Goal: Information Seeking & Learning: Learn about a topic

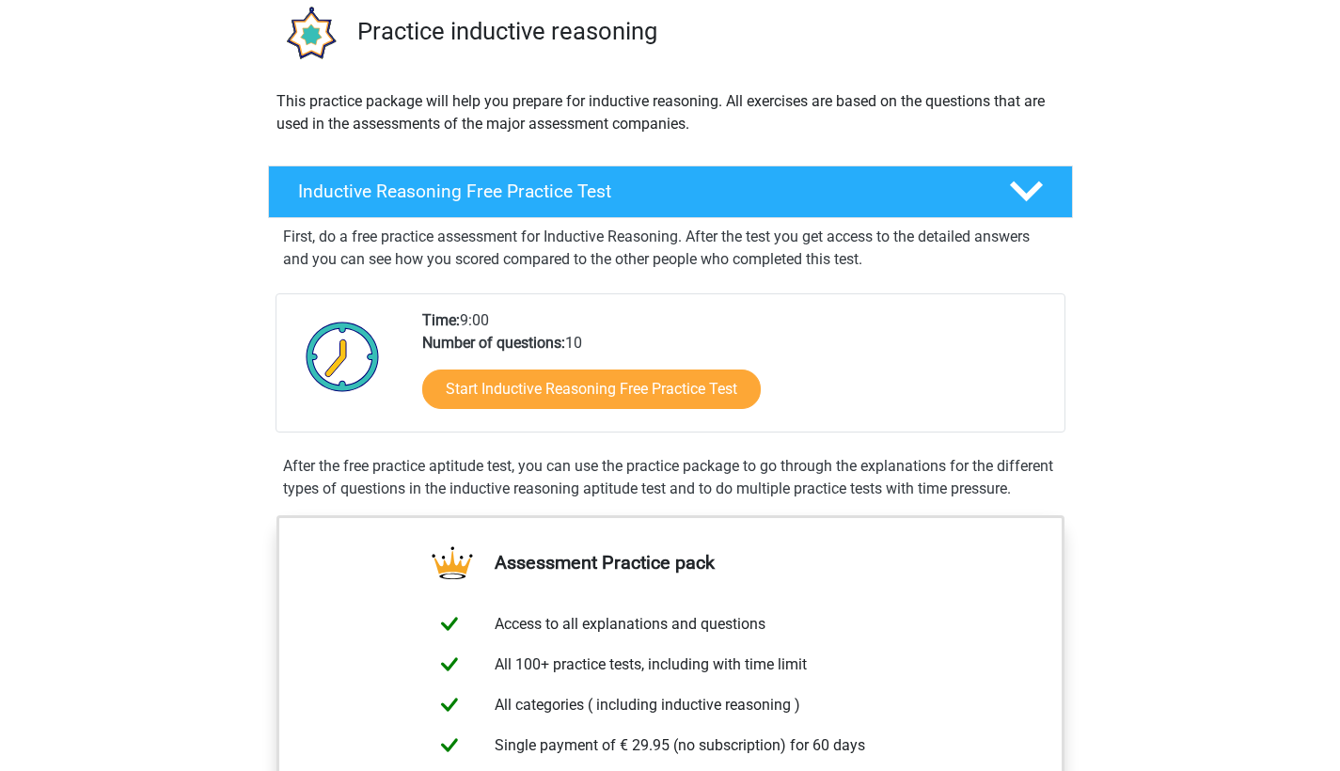
scroll to position [159, 0]
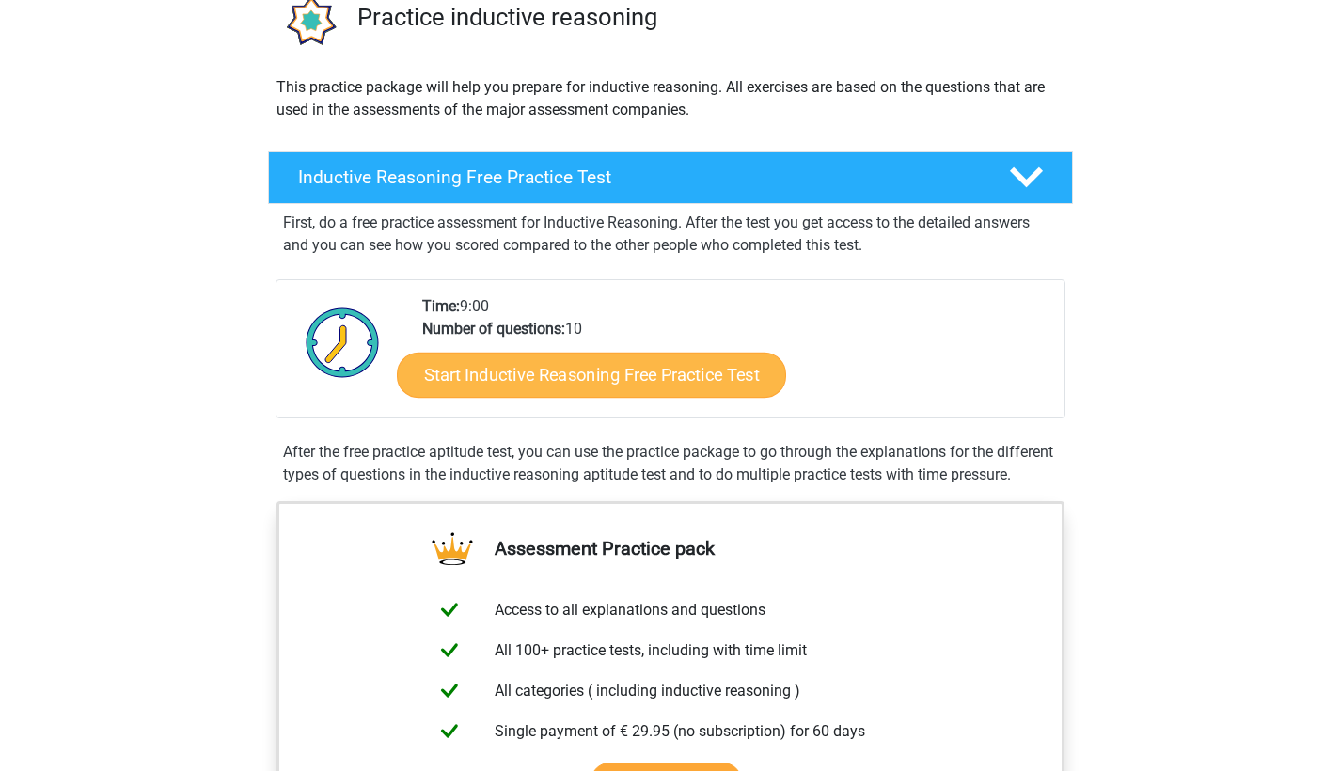
click at [594, 386] on link "Start Inductive Reasoning Free Practice Test" at bounding box center [591, 374] width 389 height 45
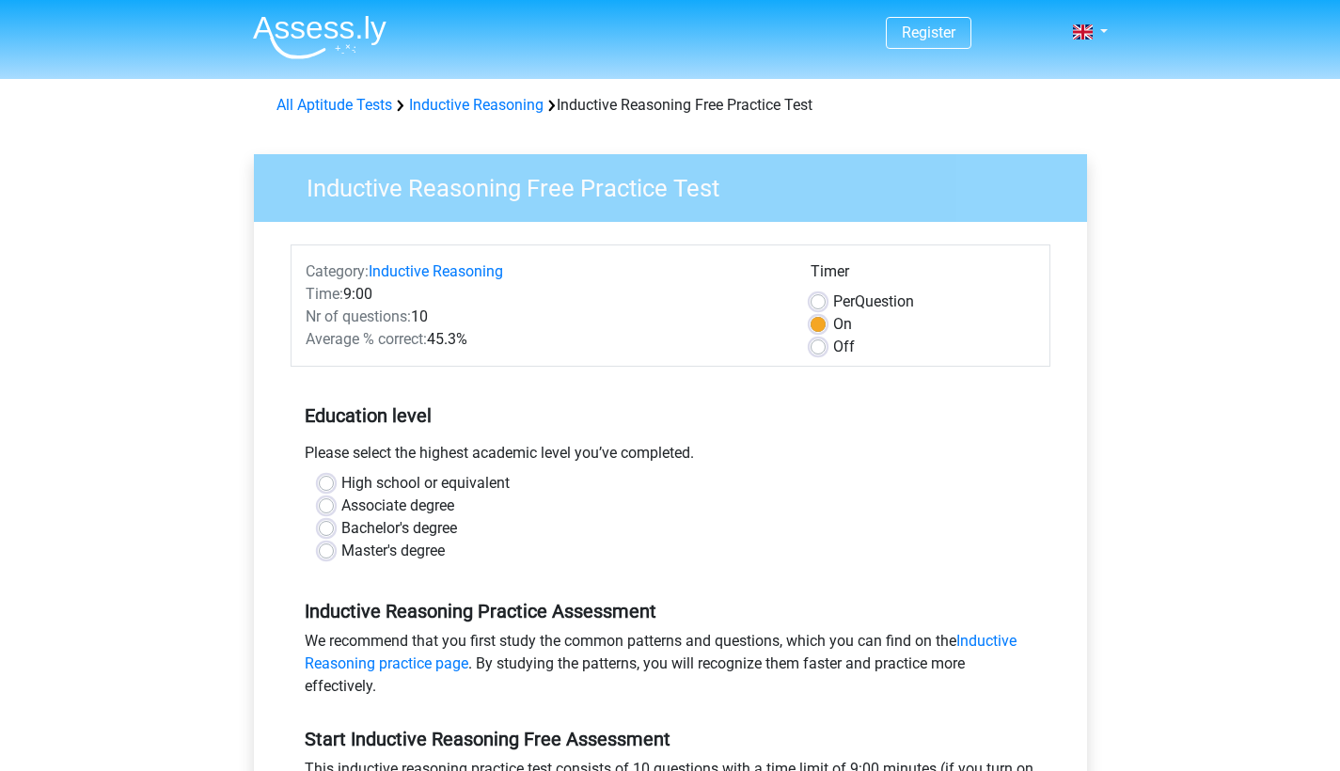
click at [422, 552] on label "Master's degree" at bounding box center [392, 551] width 103 height 23
click at [334, 552] on input "Master's degree" at bounding box center [326, 549] width 15 height 19
radio input "true"
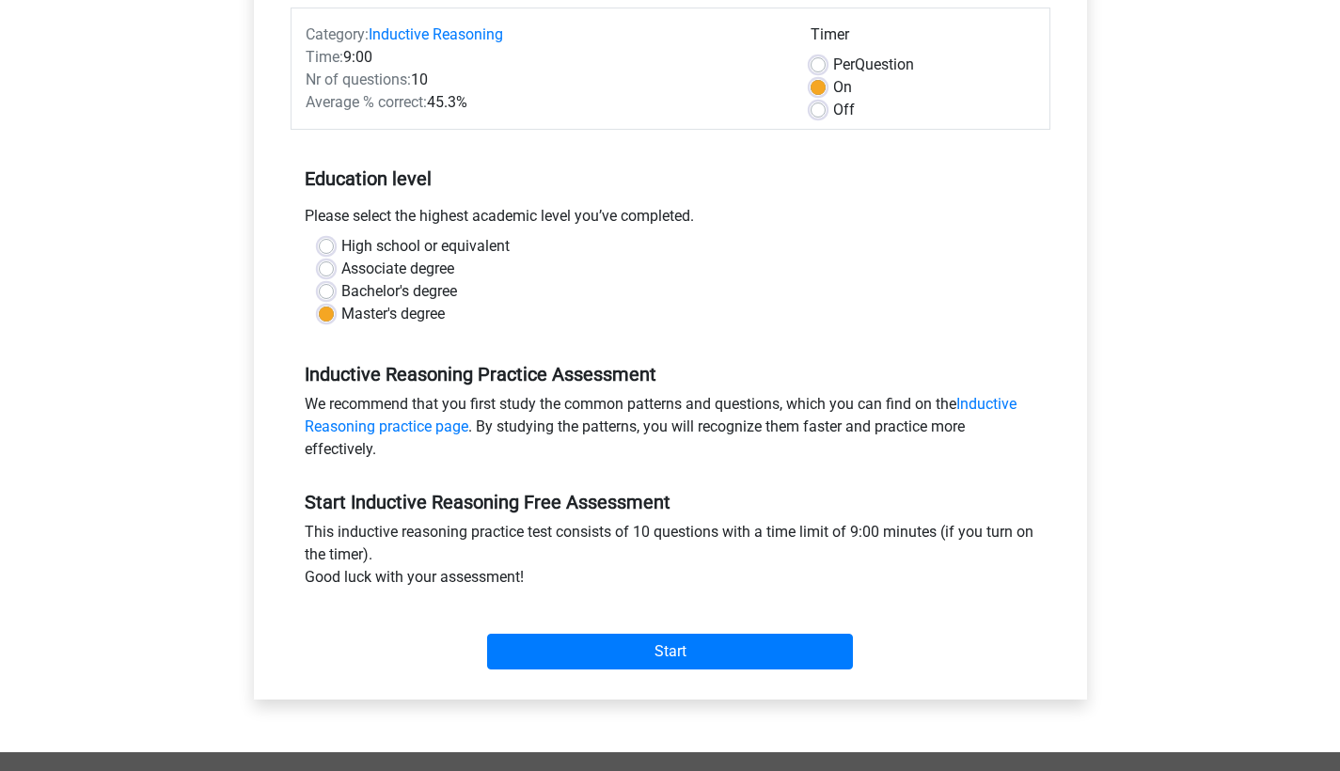
scroll to position [246, 0]
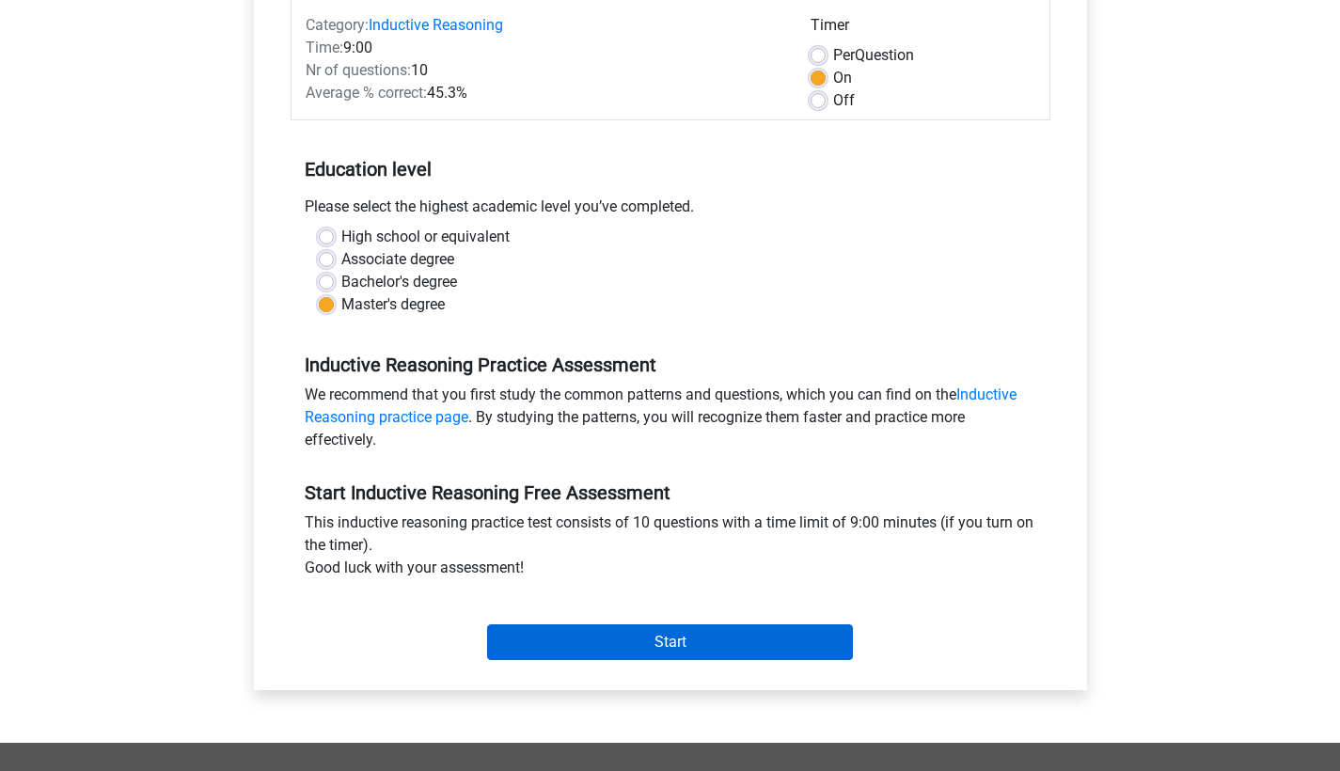
click at [664, 643] on input "Start" at bounding box center [670, 642] width 366 height 36
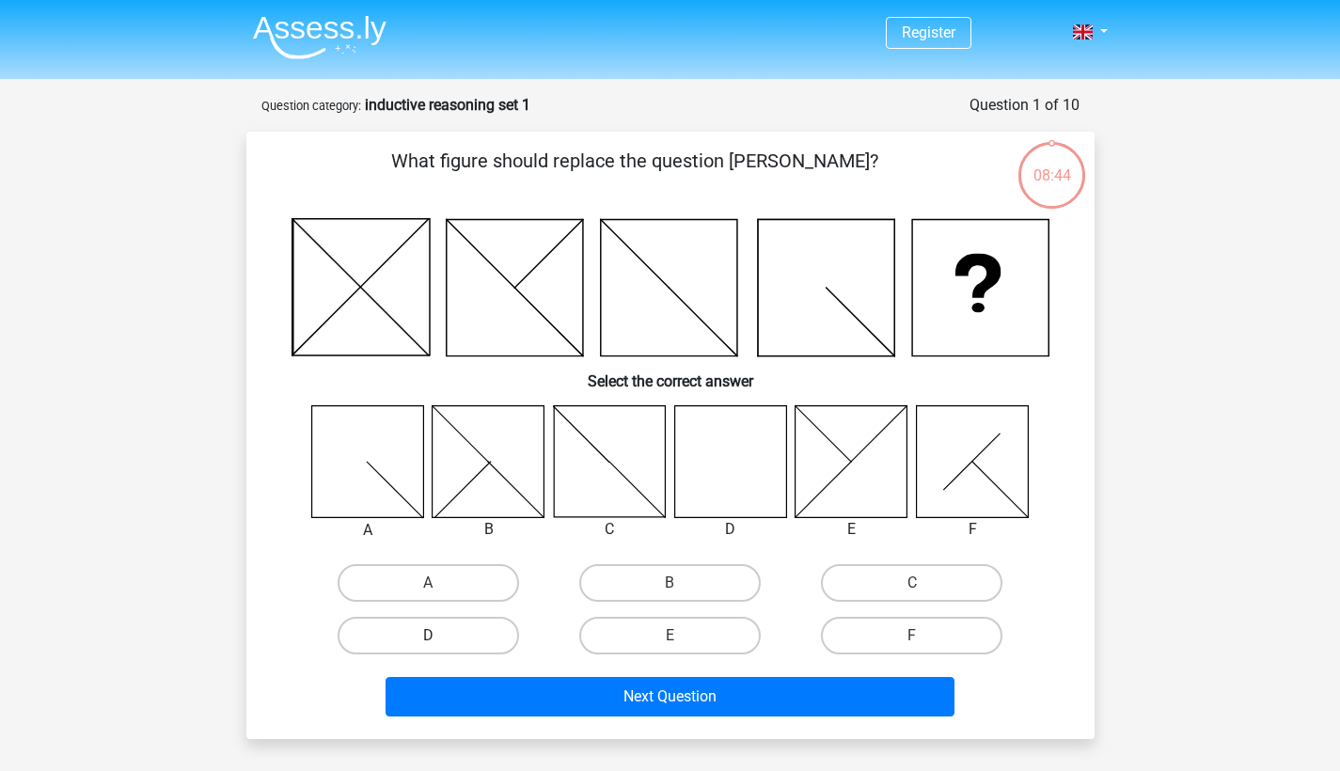
click at [478, 639] on label "D" at bounding box center [428, 636] width 181 height 38
click at [440, 639] on input "D" at bounding box center [434, 642] width 12 height 12
radio input "true"
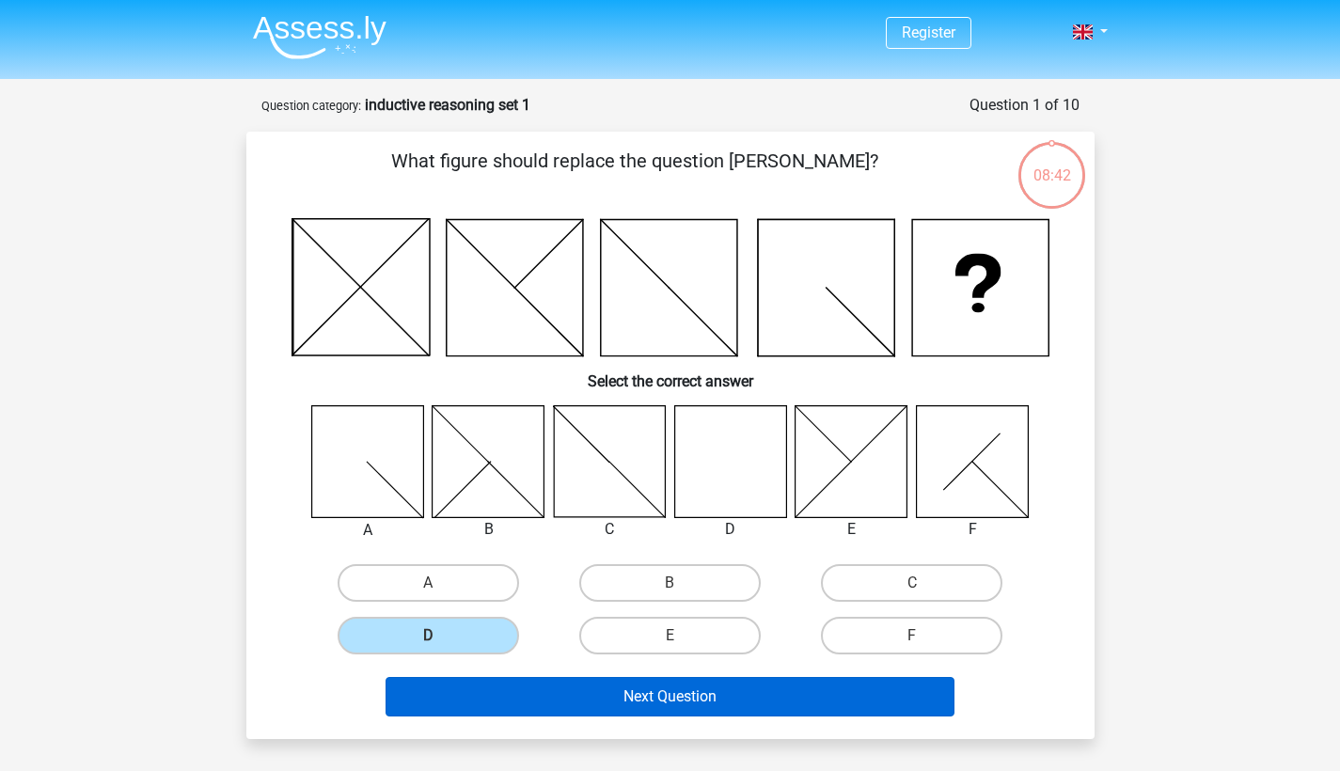
click at [707, 688] on button "Next Question" at bounding box center [669, 696] width 569 height 39
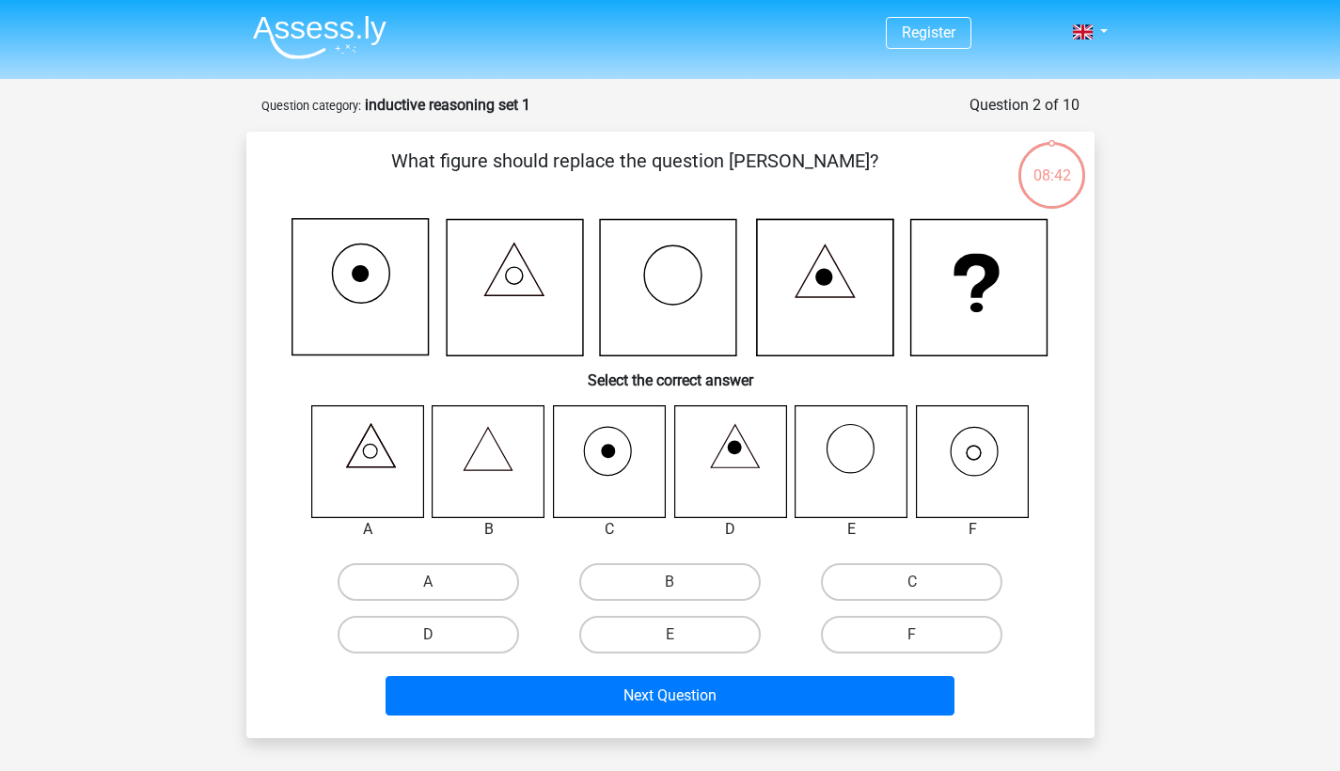
scroll to position [94, 0]
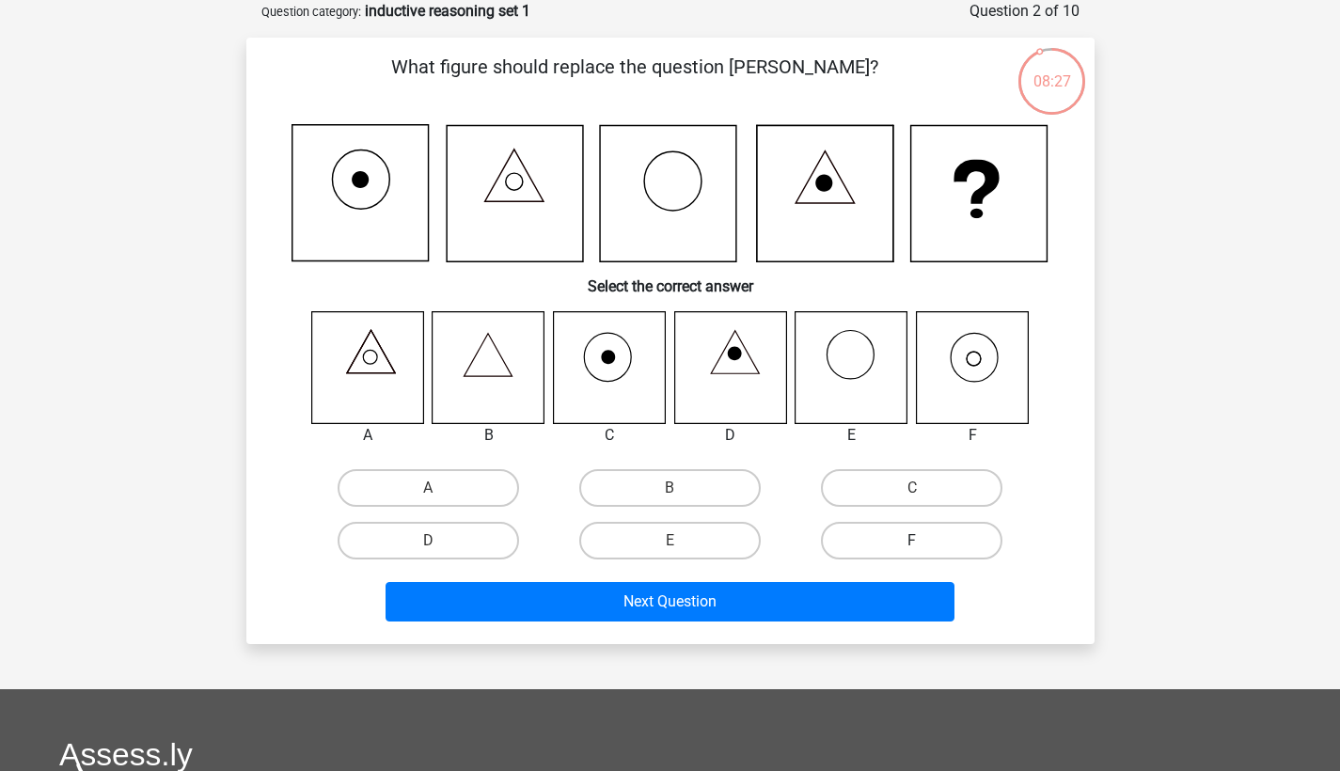
click at [930, 532] on label "F" at bounding box center [911, 541] width 181 height 38
click at [924, 541] on input "F" at bounding box center [918, 547] width 12 height 12
radio input "true"
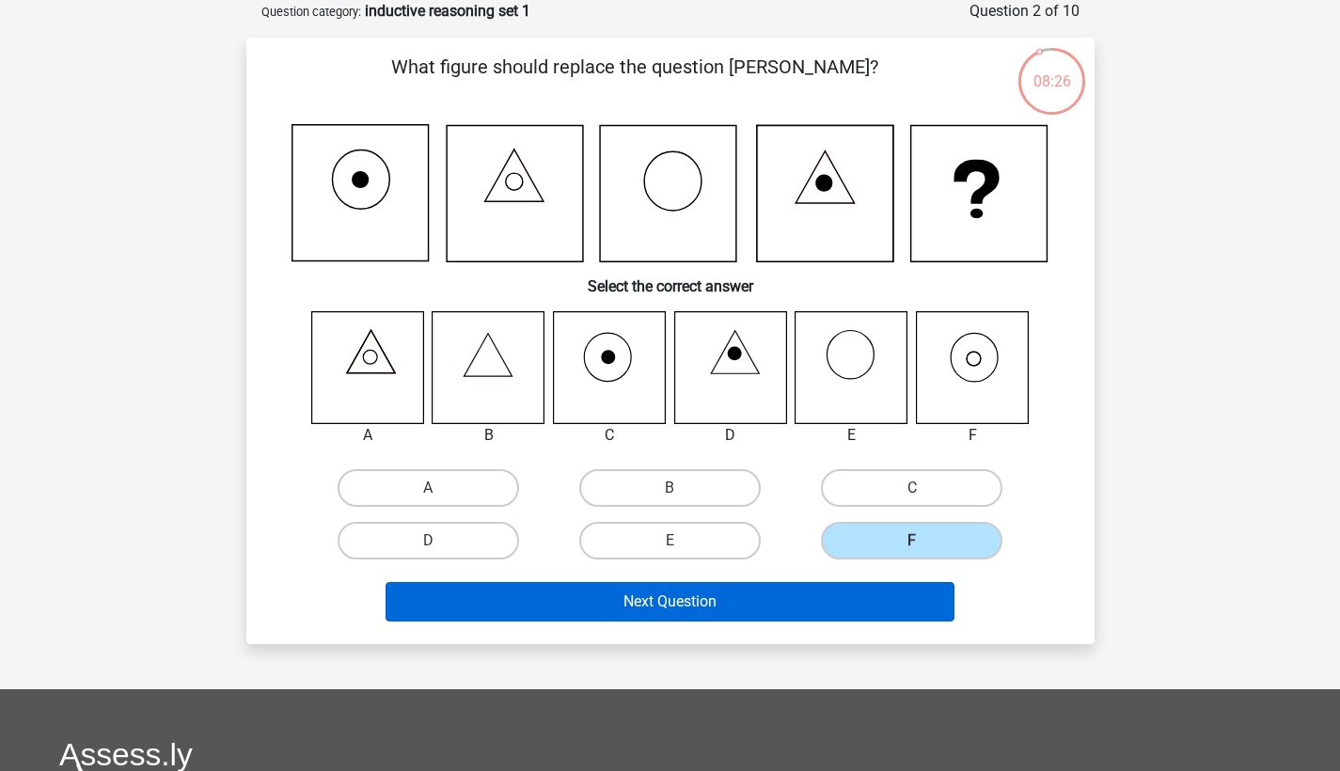
click at [758, 613] on button "Next Question" at bounding box center [669, 601] width 569 height 39
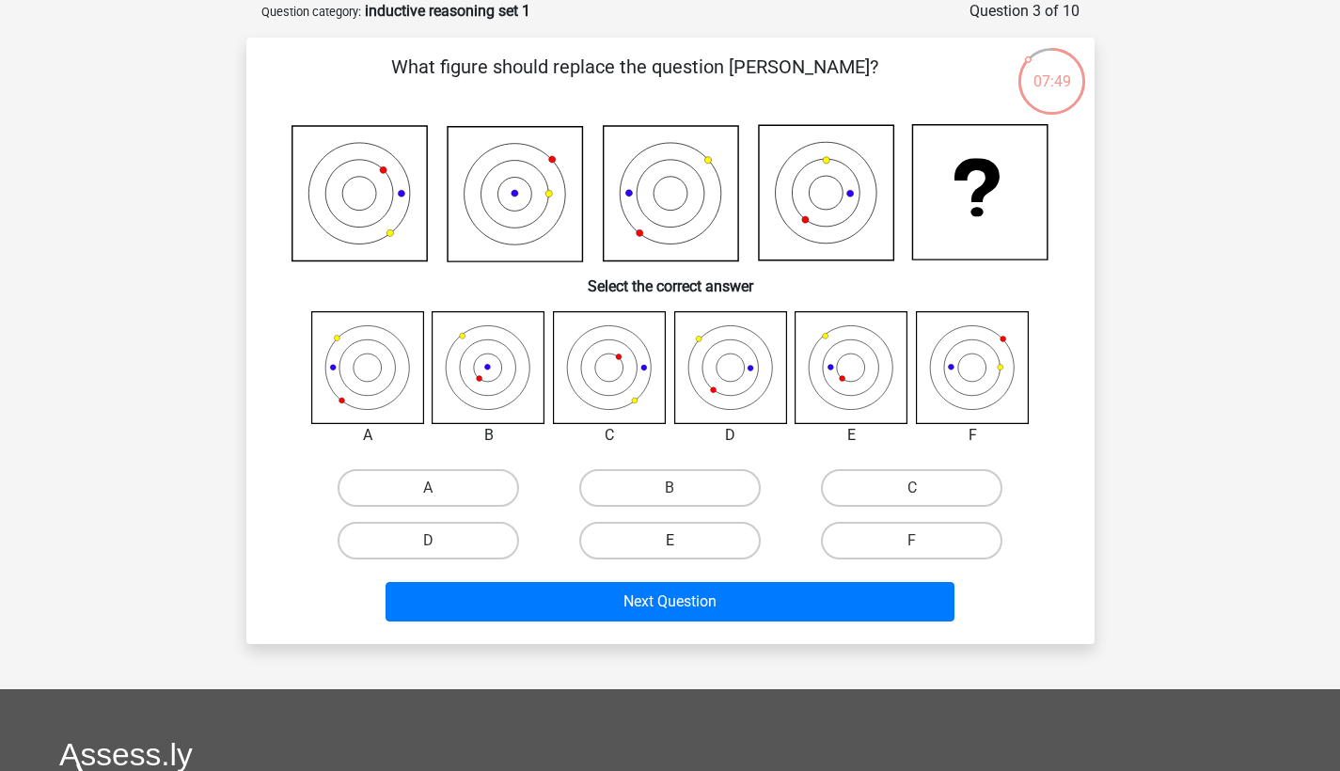
click at [706, 539] on label "E" at bounding box center [669, 541] width 181 height 38
click at [682, 541] on input "E" at bounding box center [675, 547] width 12 height 12
radio input "true"
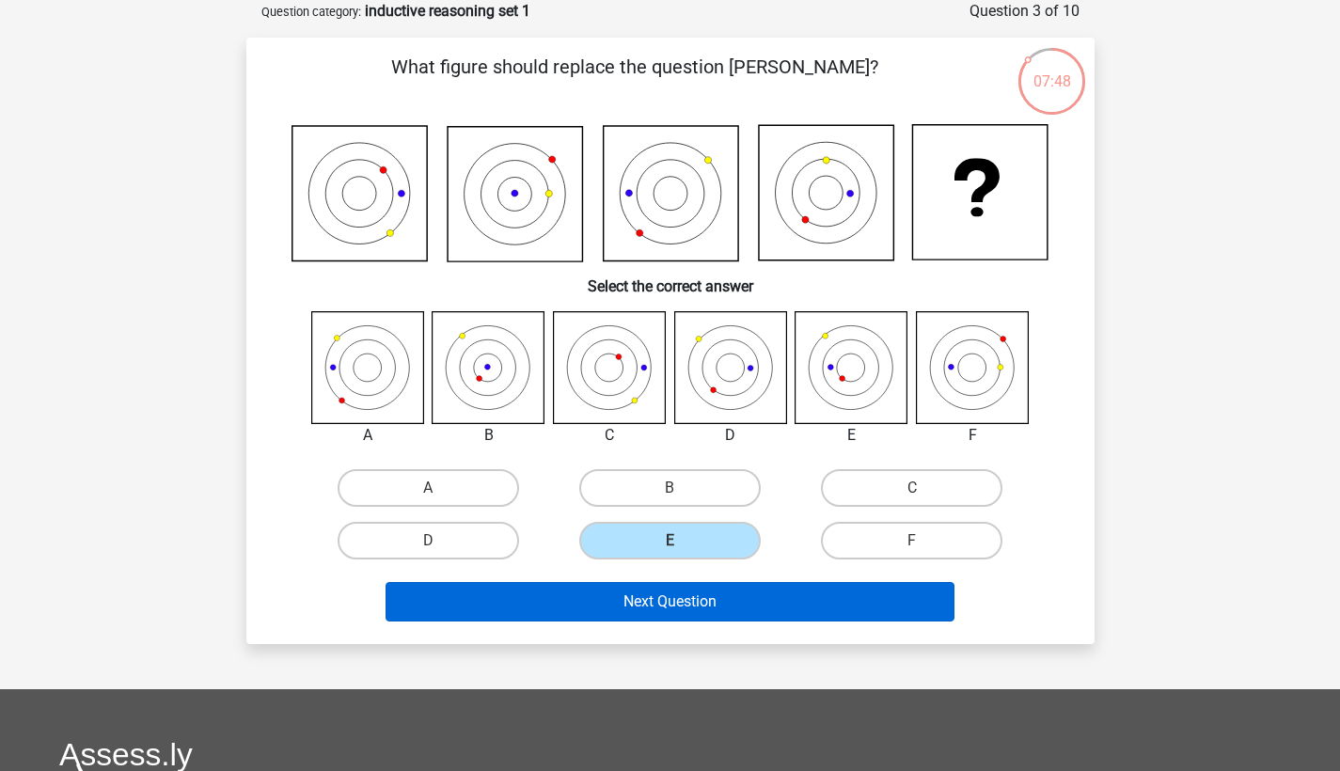
click at [656, 600] on button "Next Question" at bounding box center [669, 601] width 569 height 39
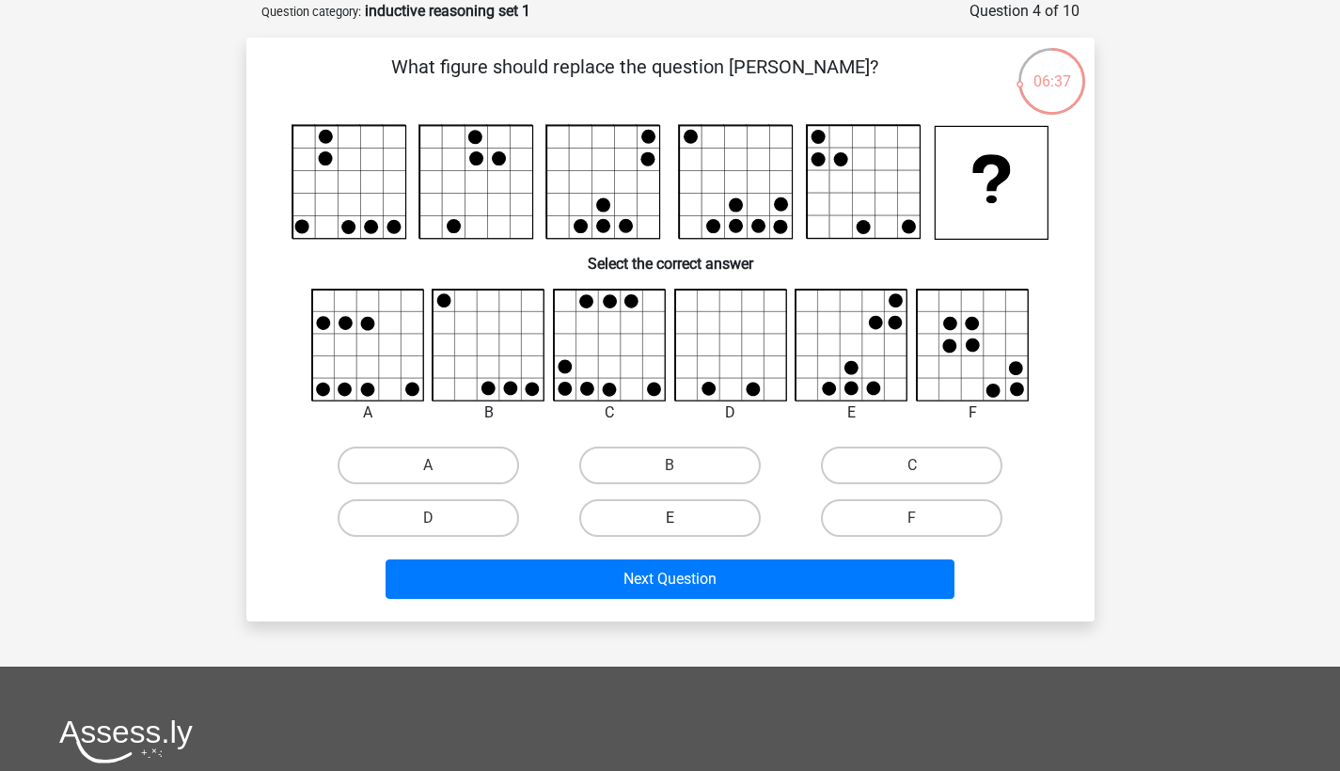
click at [711, 510] on label "E" at bounding box center [669, 518] width 181 height 38
click at [682, 518] on input "E" at bounding box center [675, 524] width 12 height 12
radio input "true"
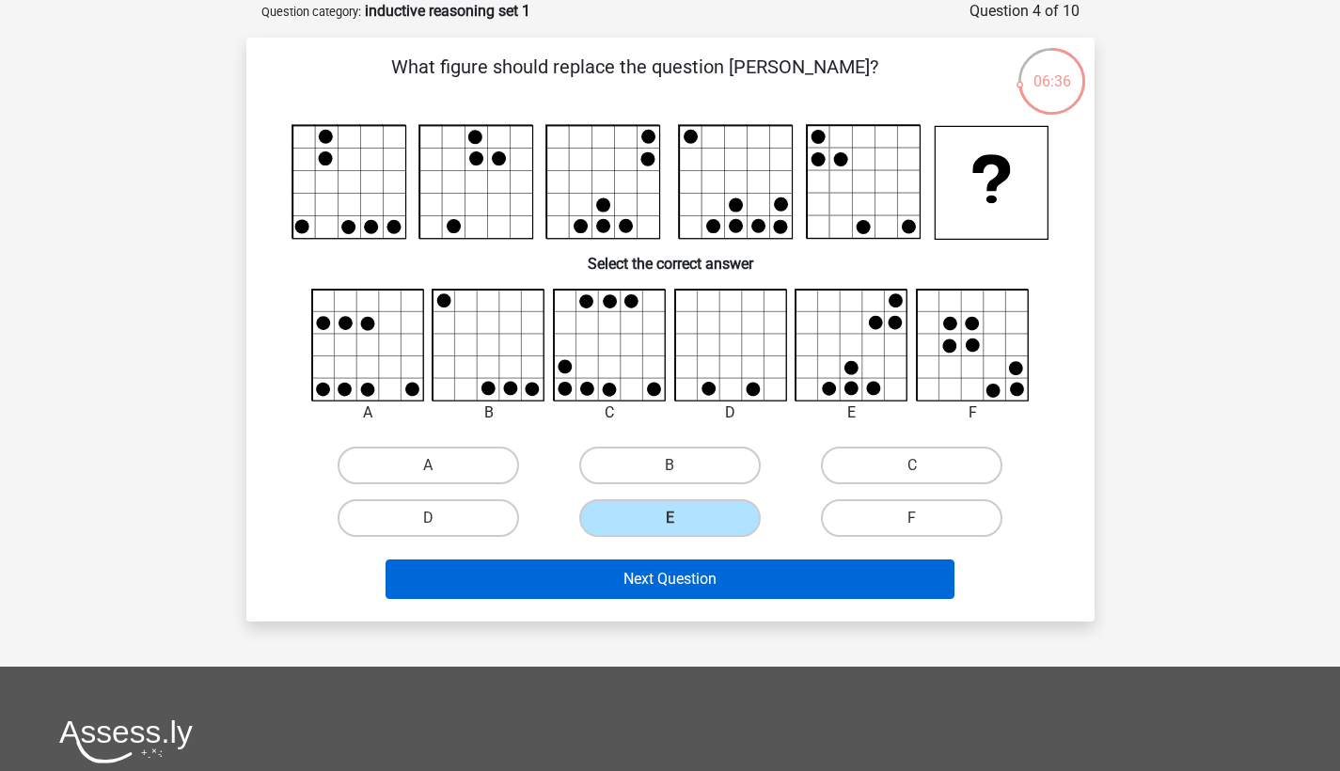
click at [698, 590] on button "Next Question" at bounding box center [669, 578] width 569 height 39
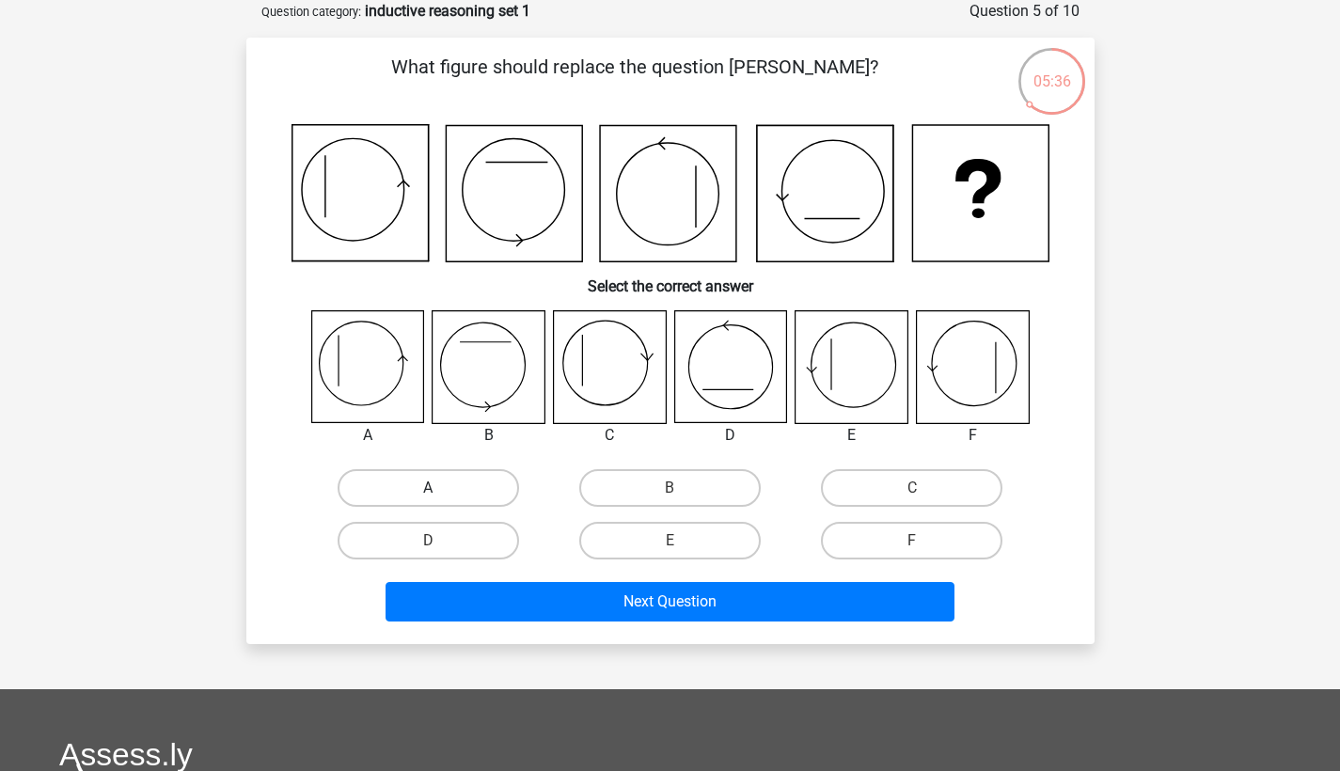
click at [448, 484] on label "A" at bounding box center [428, 488] width 181 height 38
click at [440, 488] on input "A" at bounding box center [434, 494] width 12 height 12
radio input "true"
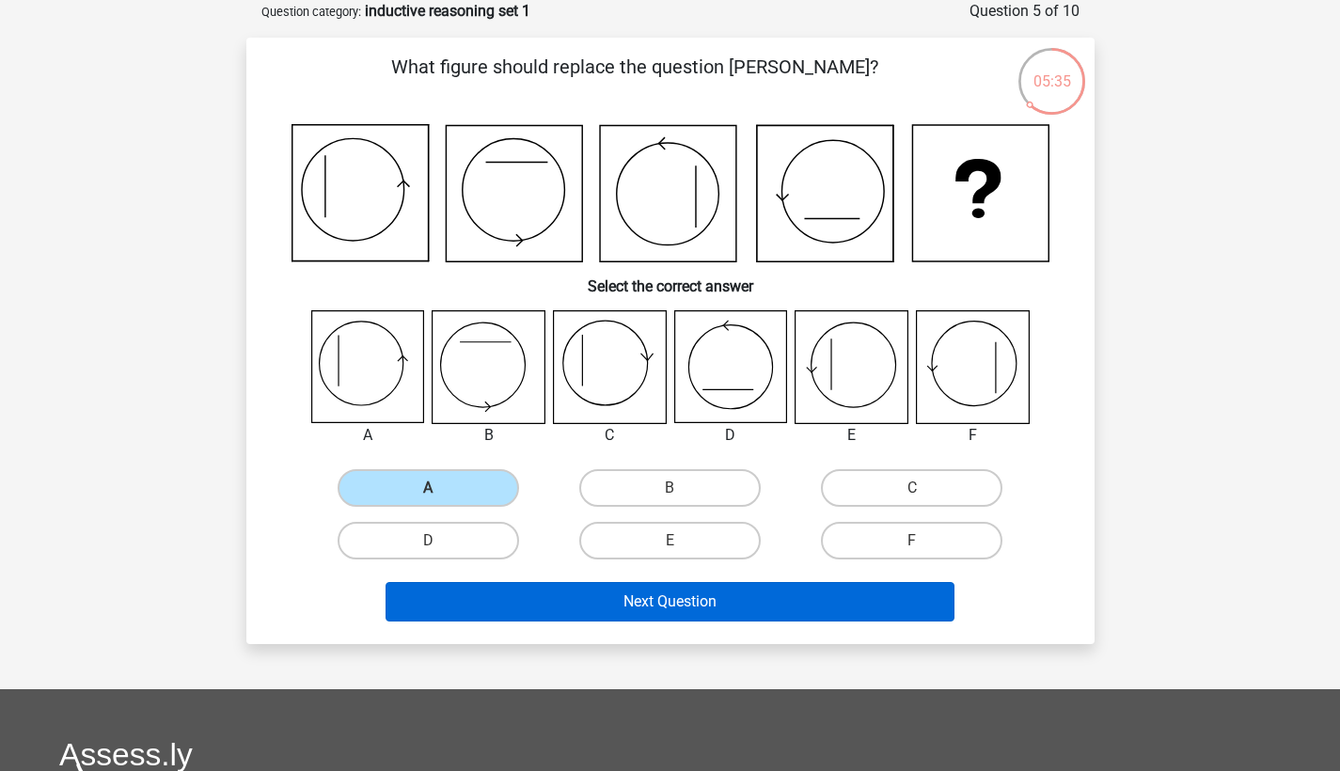
click at [511, 613] on button "Next Question" at bounding box center [669, 601] width 569 height 39
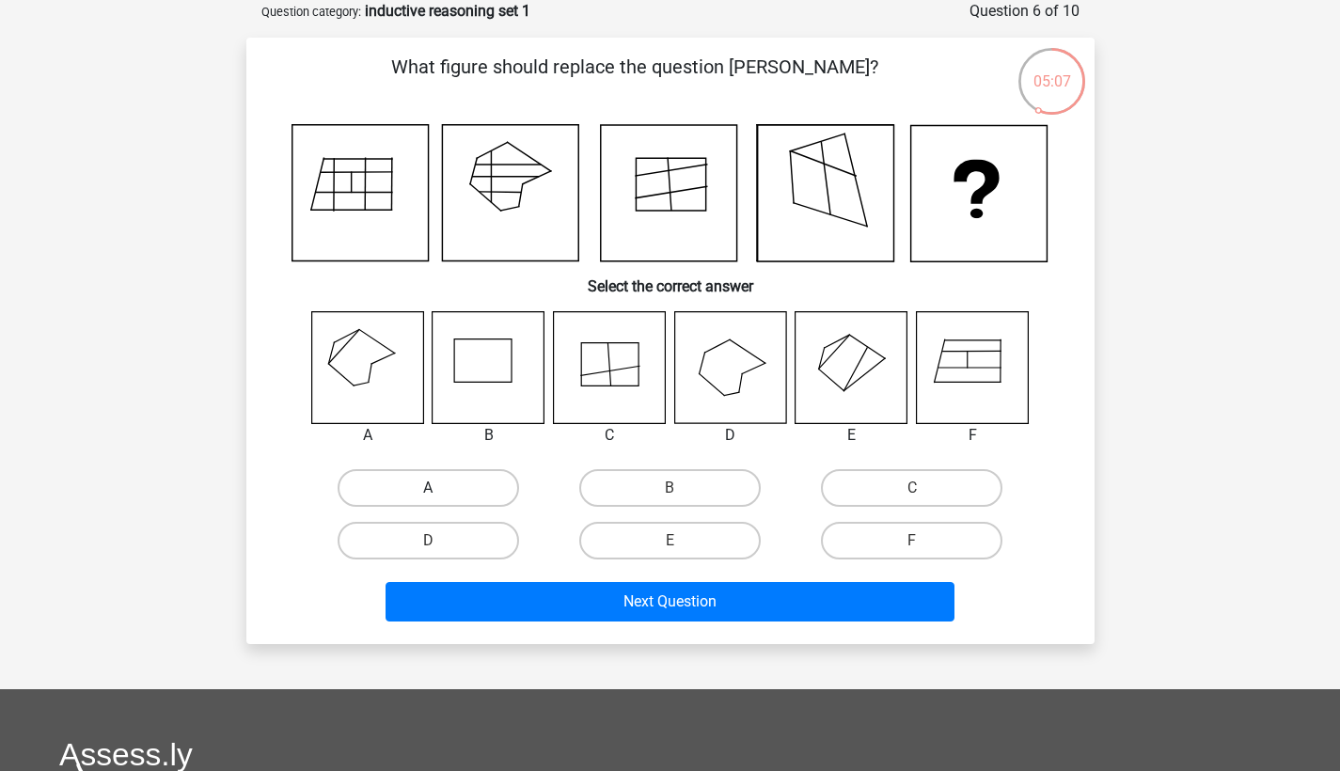
click at [432, 475] on label "A" at bounding box center [428, 488] width 181 height 38
click at [432, 488] on input "A" at bounding box center [434, 494] width 12 height 12
radio input "true"
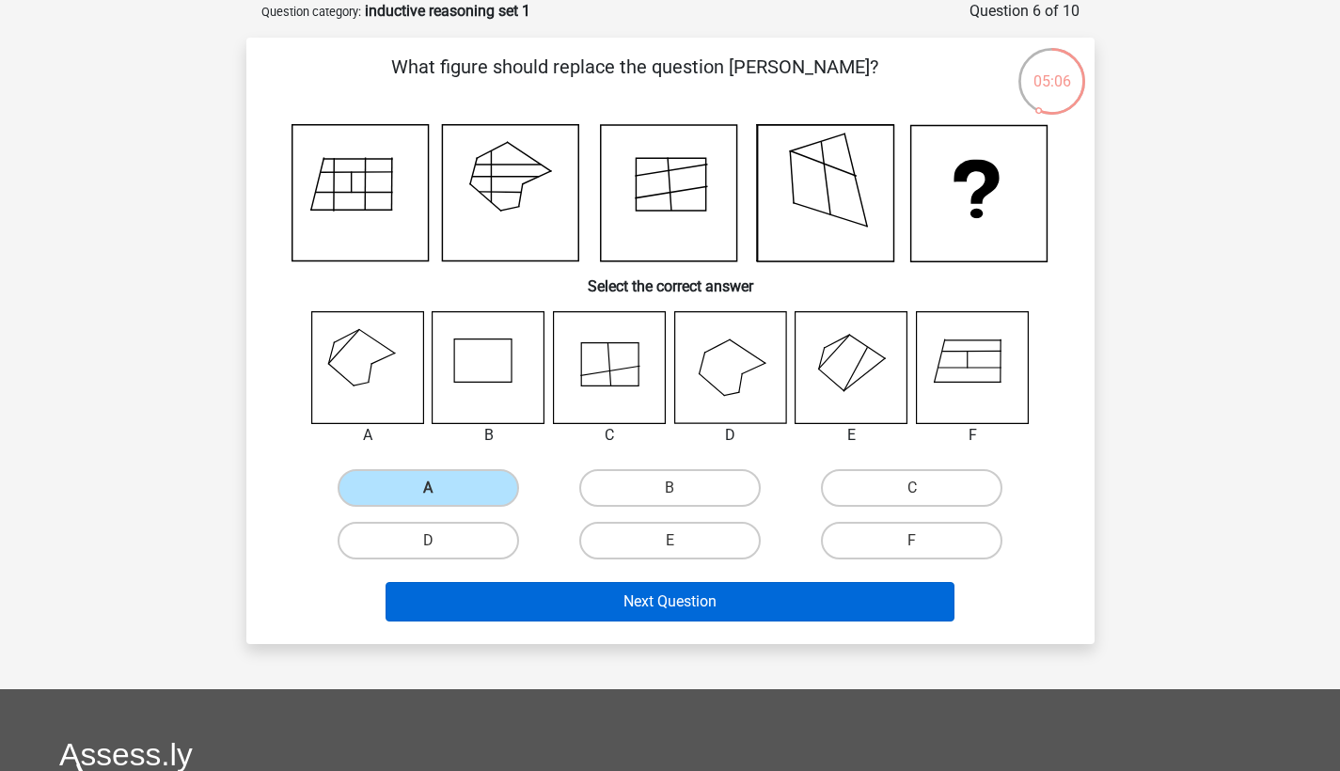
click at [446, 601] on button "Next Question" at bounding box center [669, 601] width 569 height 39
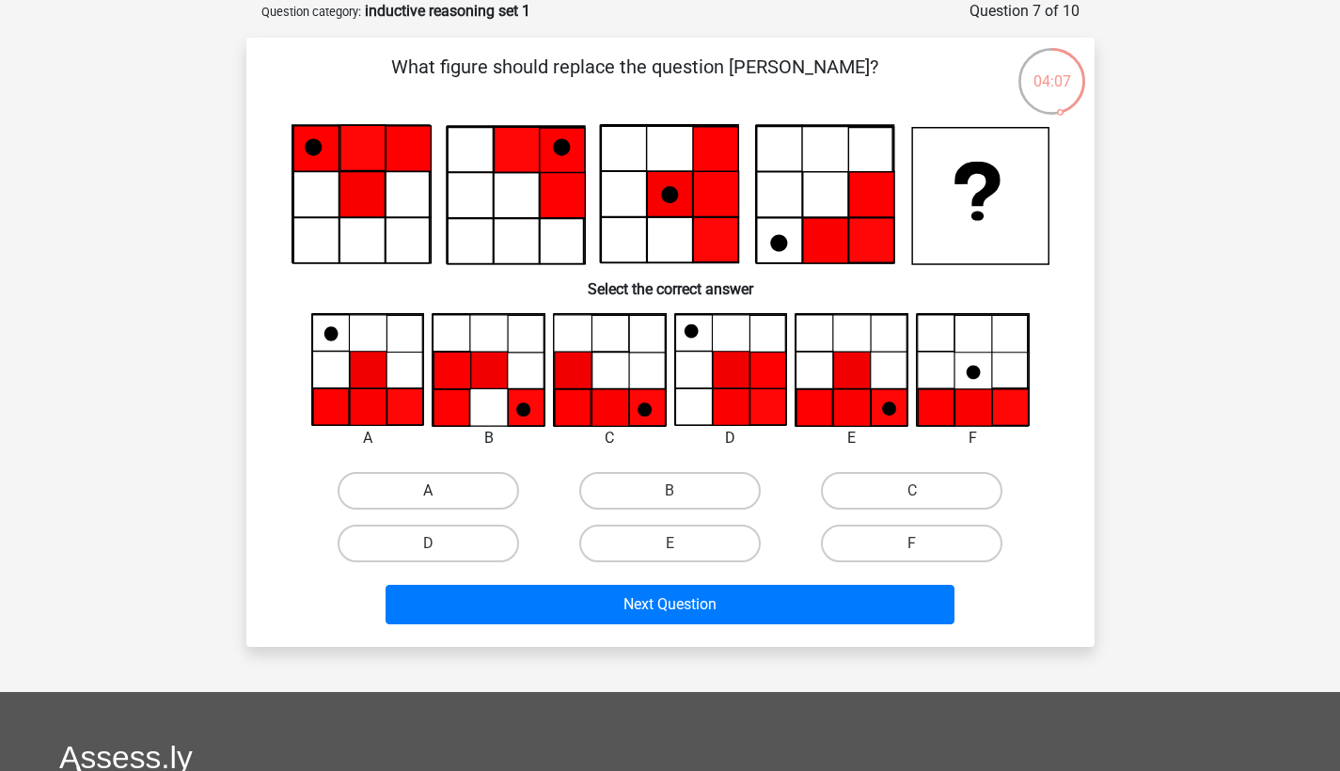
click at [441, 472] on label "A" at bounding box center [428, 491] width 181 height 38
click at [440, 491] on input "A" at bounding box center [434, 497] width 12 height 12
radio input "true"
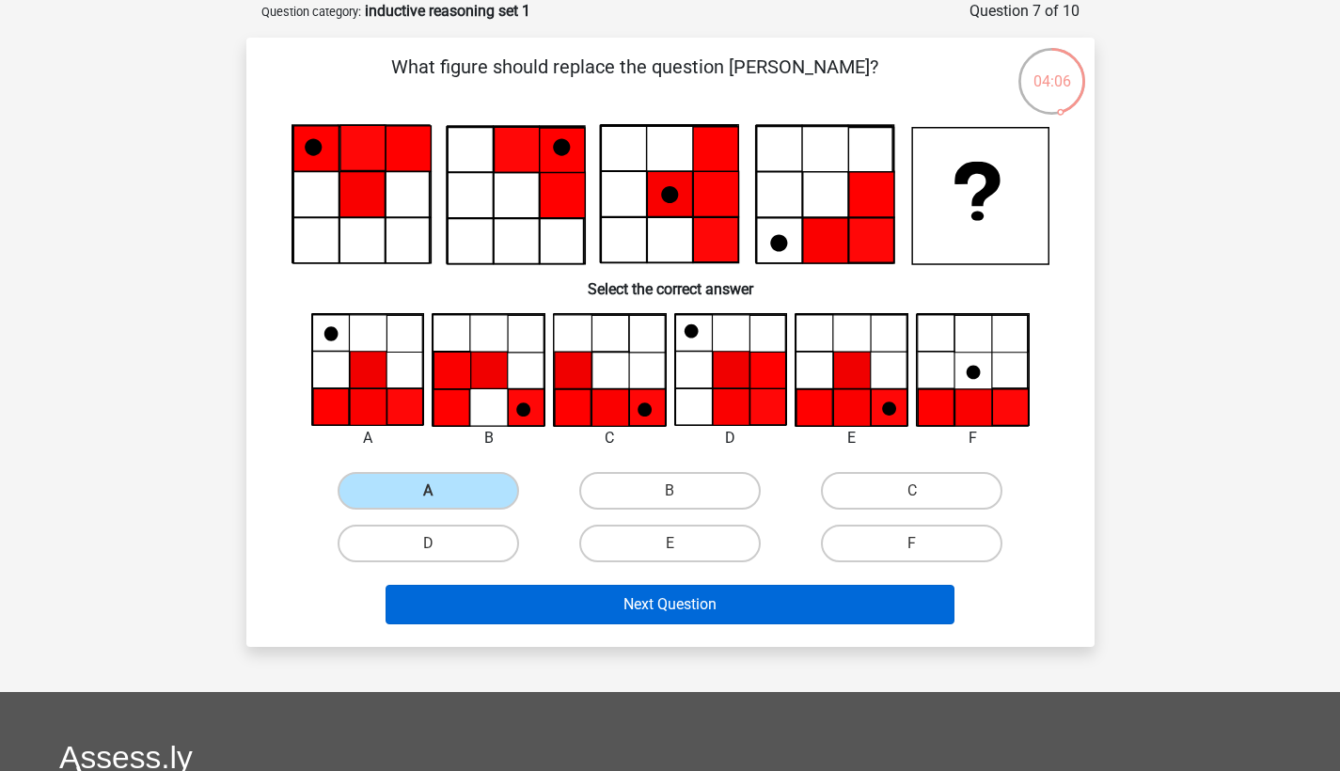
click at [557, 602] on button "Next Question" at bounding box center [669, 604] width 569 height 39
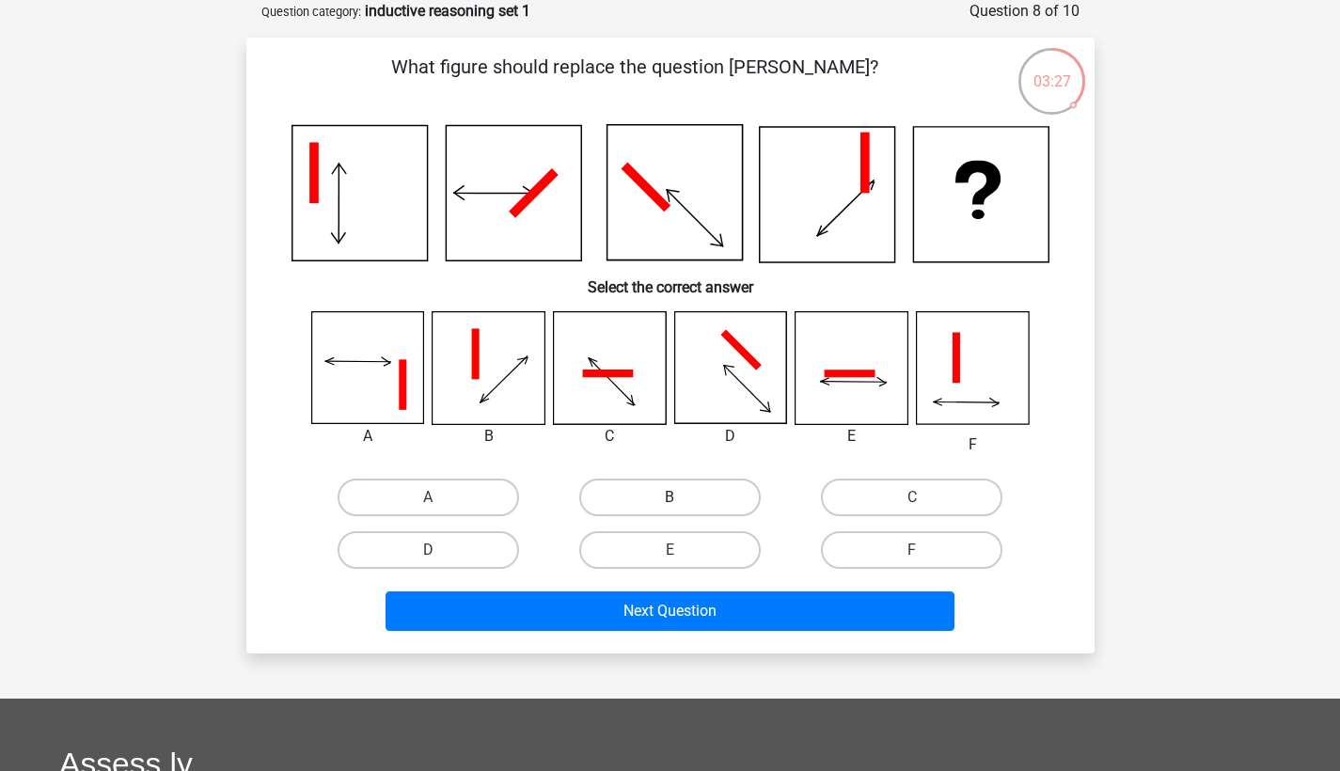
click at [620, 493] on label "B" at bounding box center [669, 498] width 181 height 38
click at [669, 497] on input "B" at bounding box center [675, 503] width 12 height 12
radio input "true"
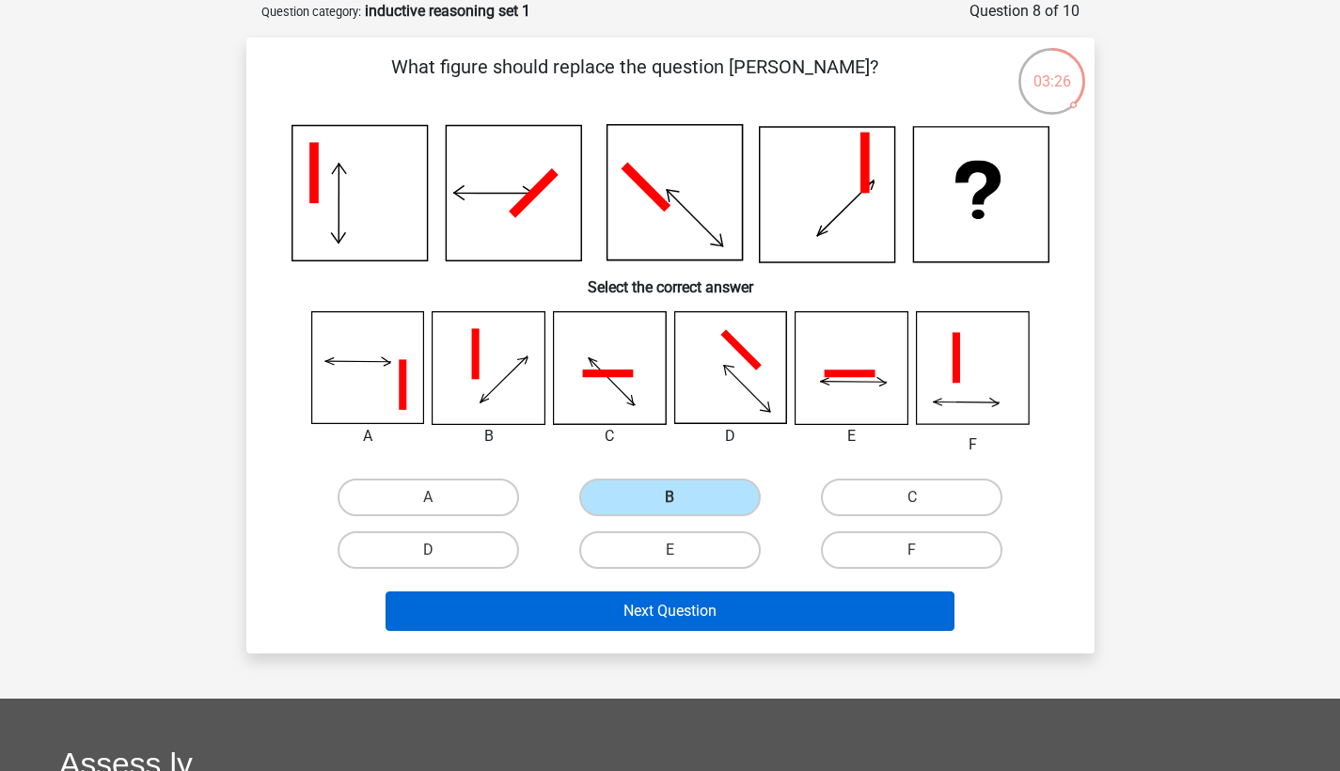
click at [609, 618] on button "Next Question" at bounding box center [669, 610] width 569 height 39
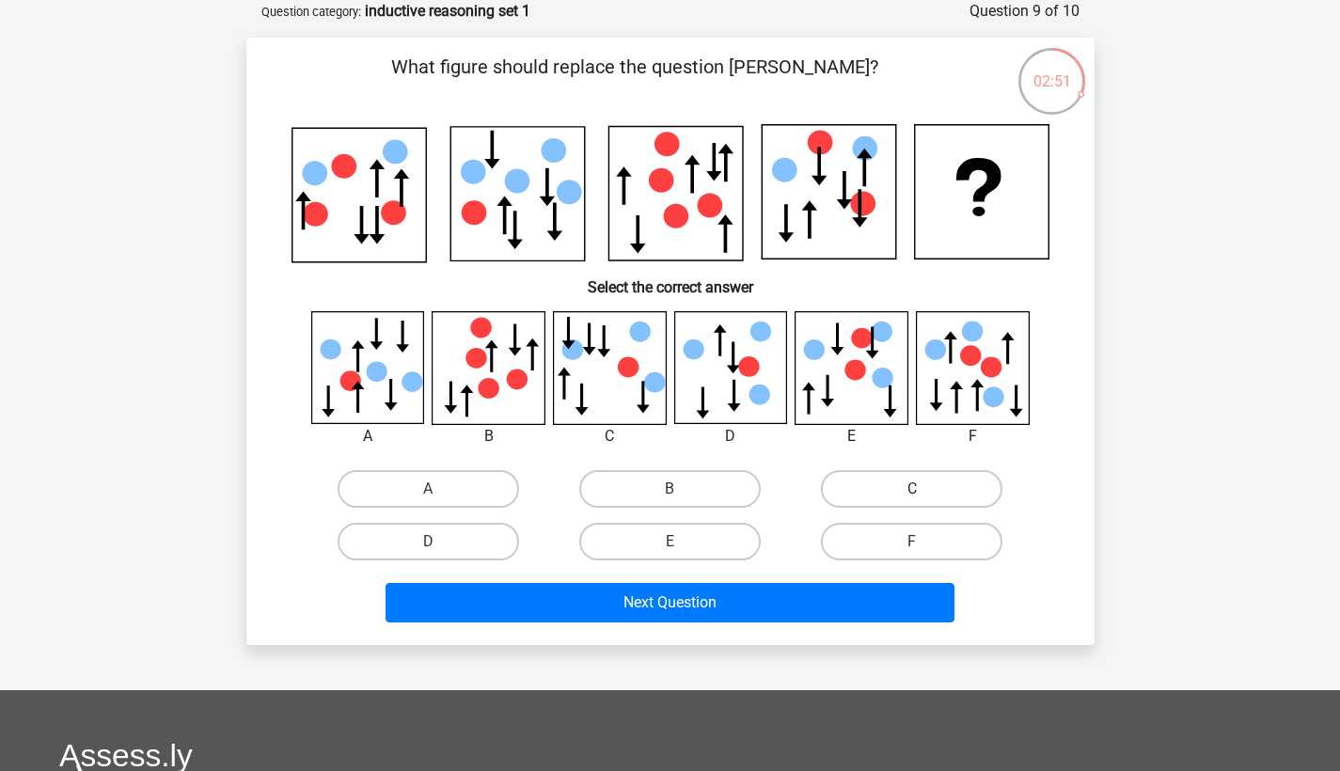
click at [941, 480] on label "C" at bounding box center [911, 489] width 181 height 38
click at [924, 489] on input "C" at bounding box center [918, 495] width 12 height 12
radio input "true"
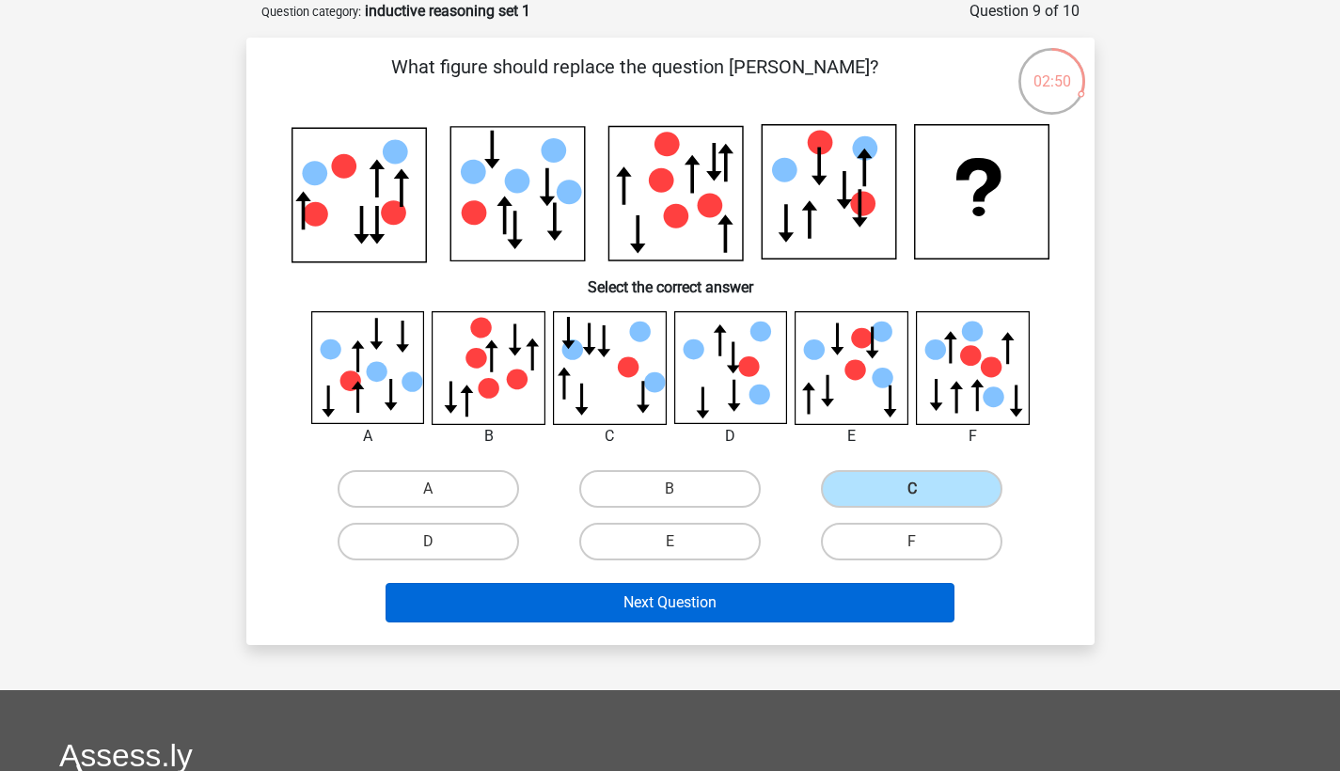
click at [764, 604] on button "Next Question" at bounding box center [669, 602] width 569 height 39
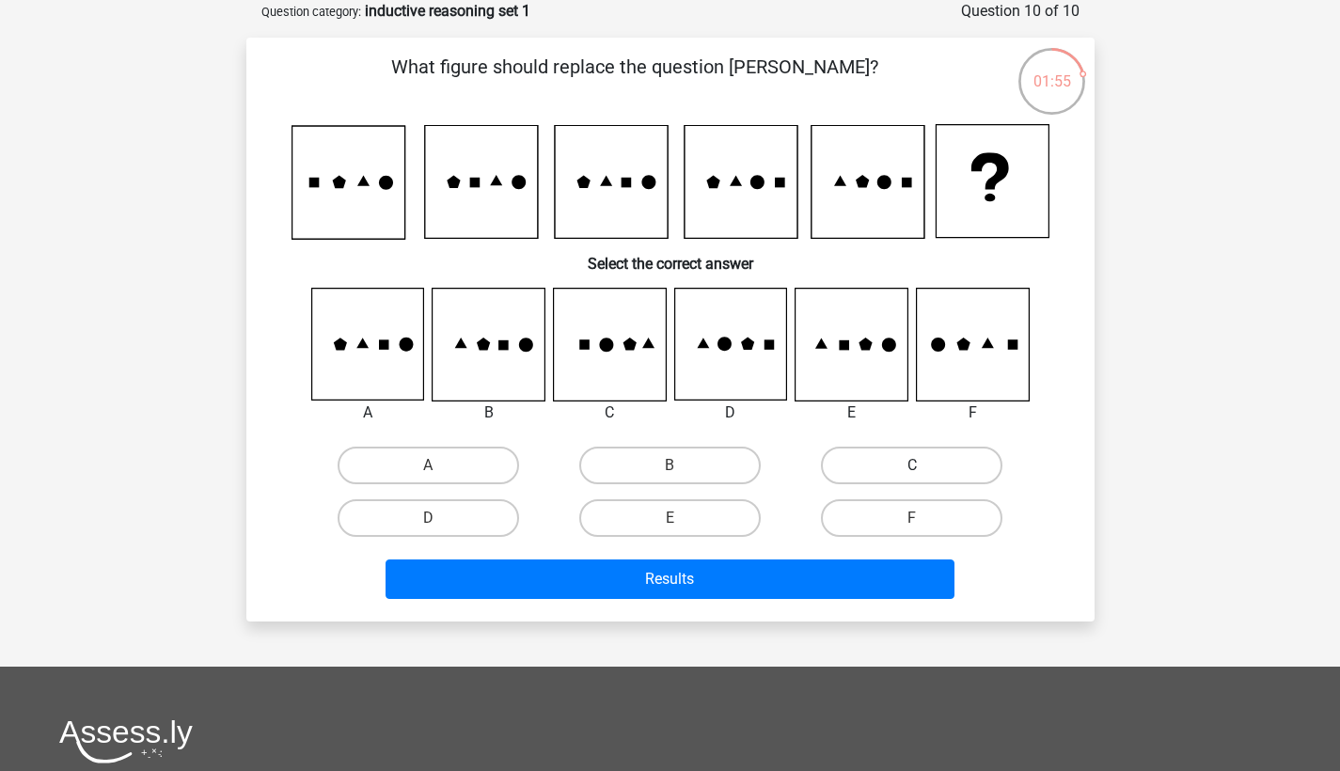
click at [865, 464] on label "C" at bounding box center [911, 466] width 181 height 38
click at [912, 465] on input "C" at bounding box center [918, 471] width 12 height 12
radio input "true"
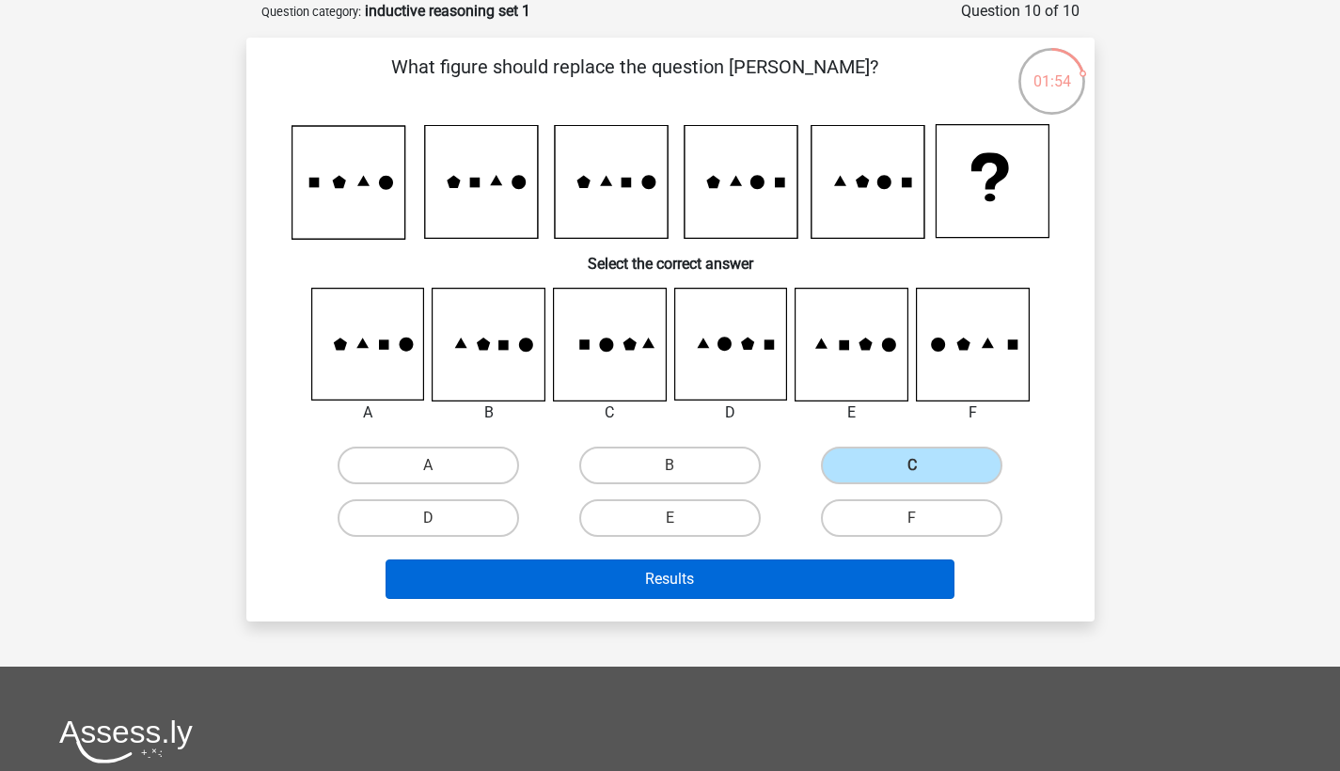
click at [750, 583] on button "Results" at bounding box center [669, 578] width 569 height 39
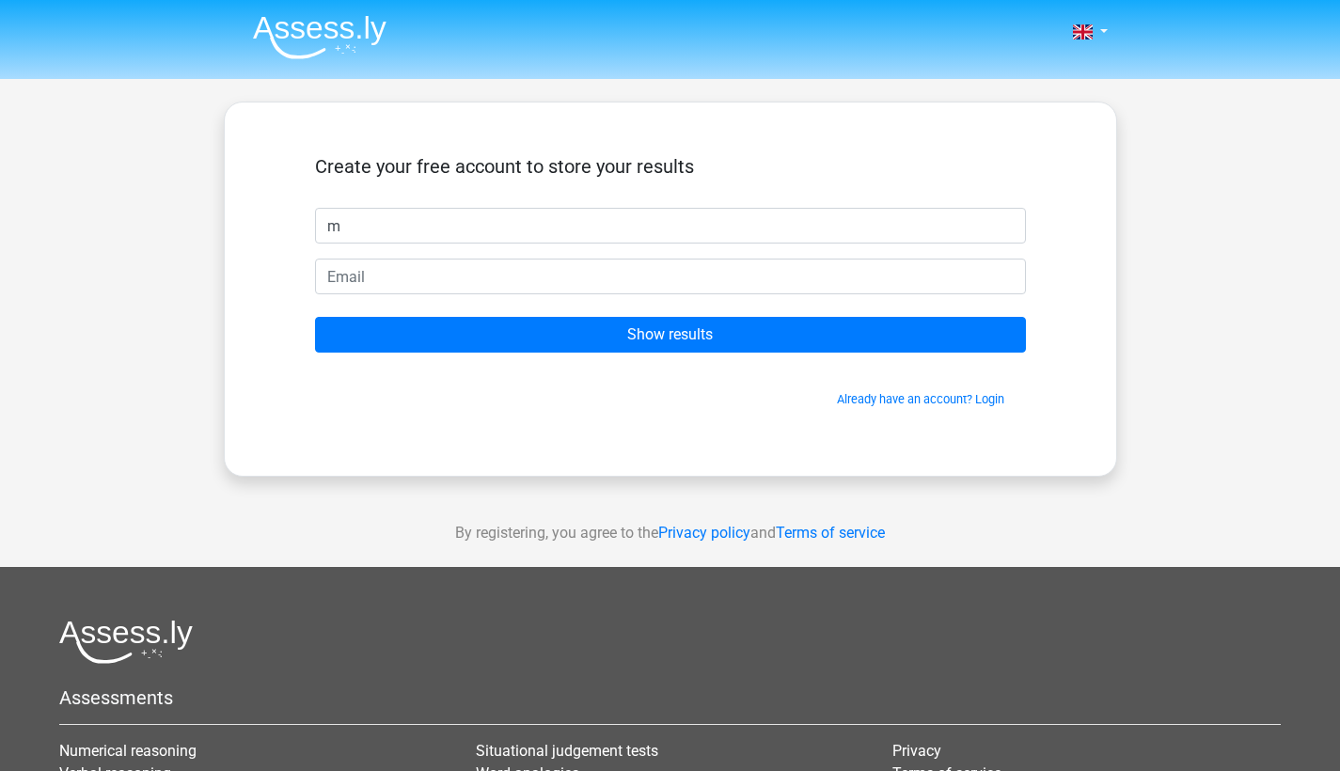
type input "m"
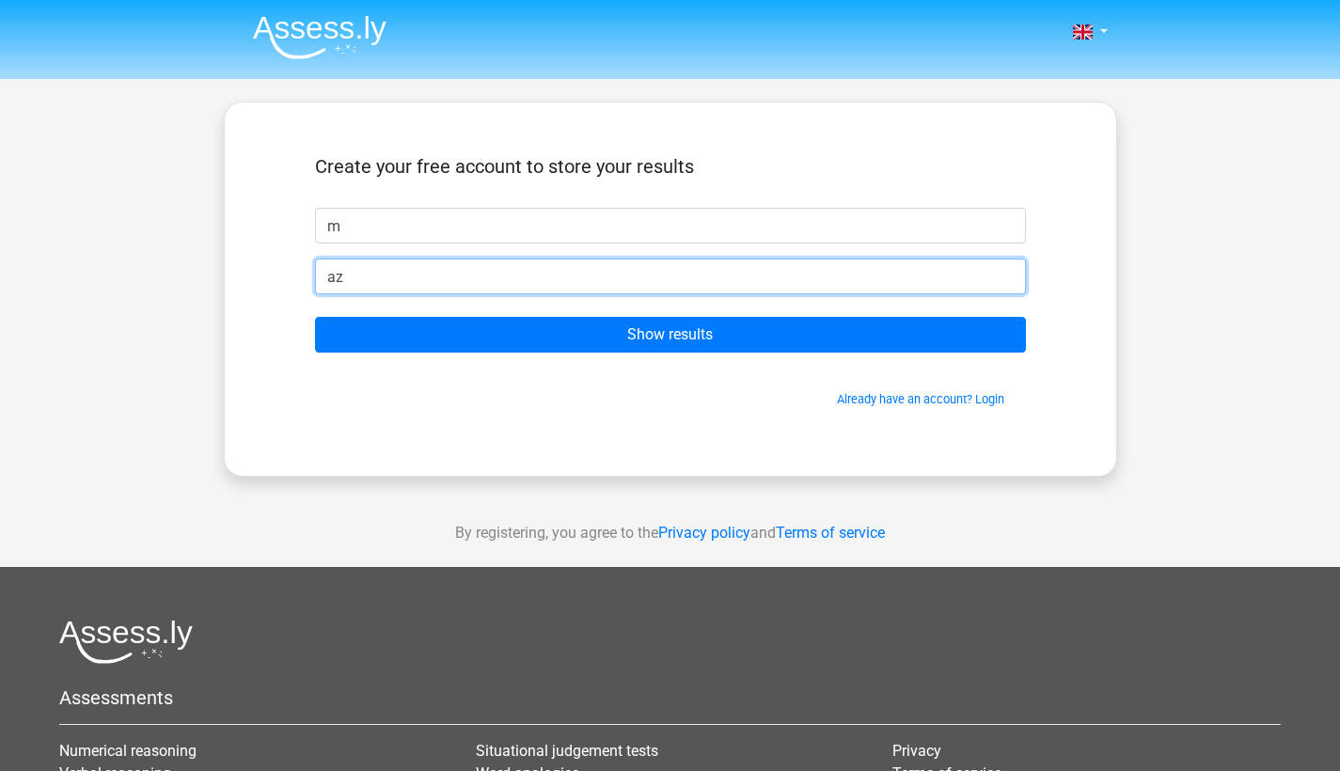
type input "a"
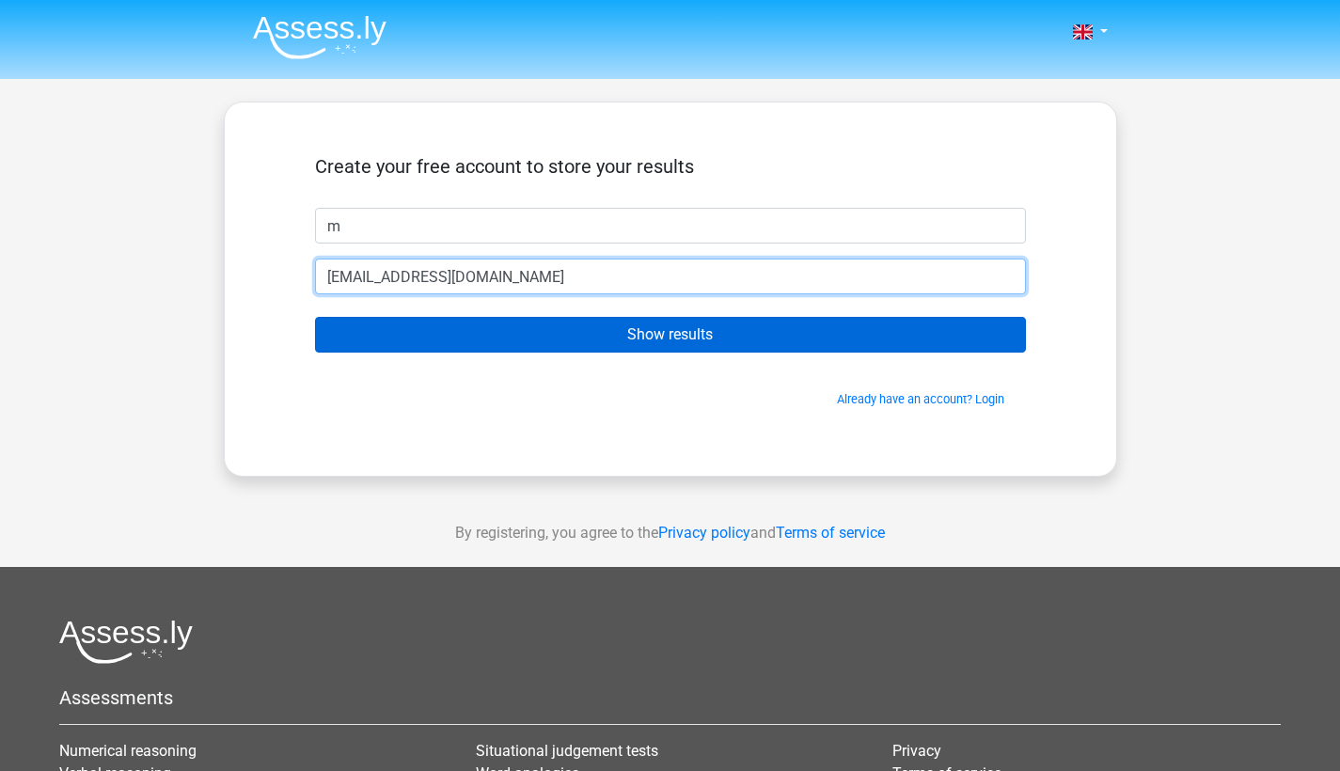
type input "vaz1marcia@hotmail.com"
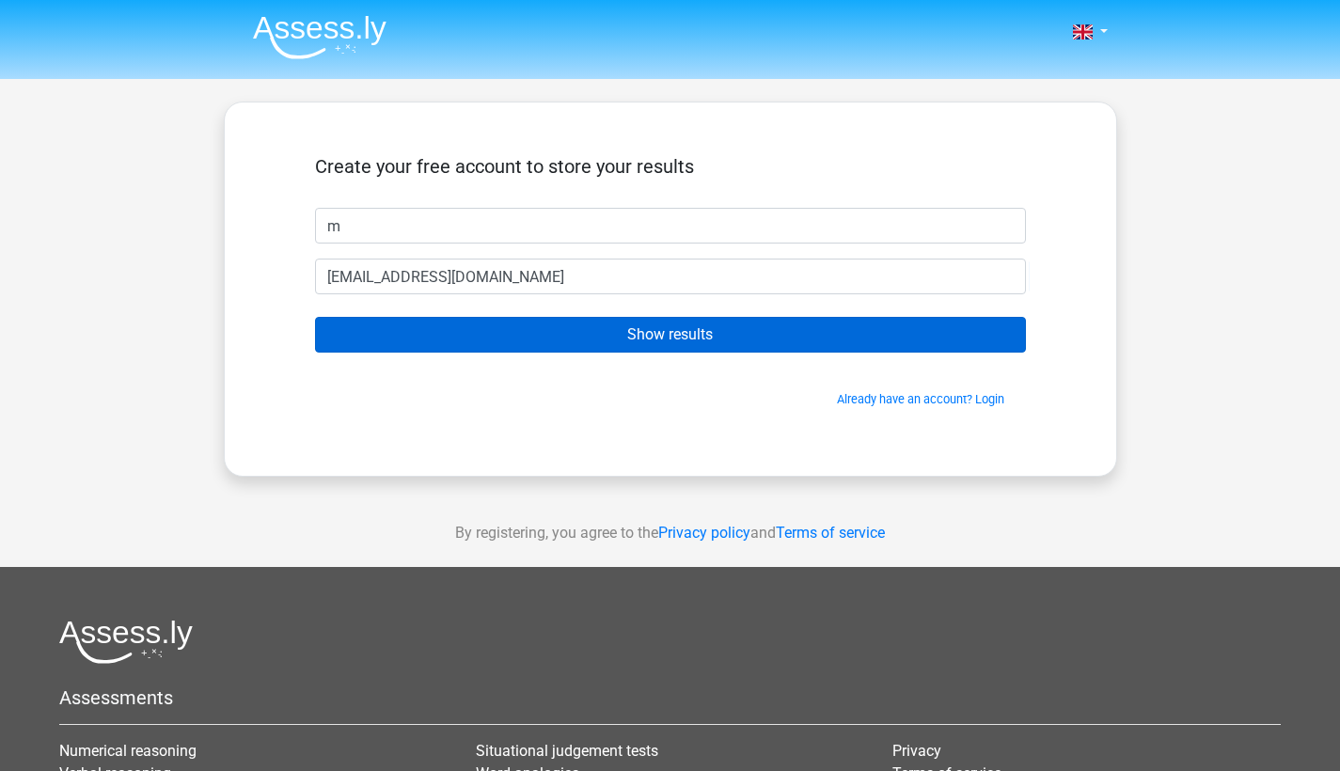
click at [649, 335] on input "Show results" at bounding box center [670, 335] width 711 height 36
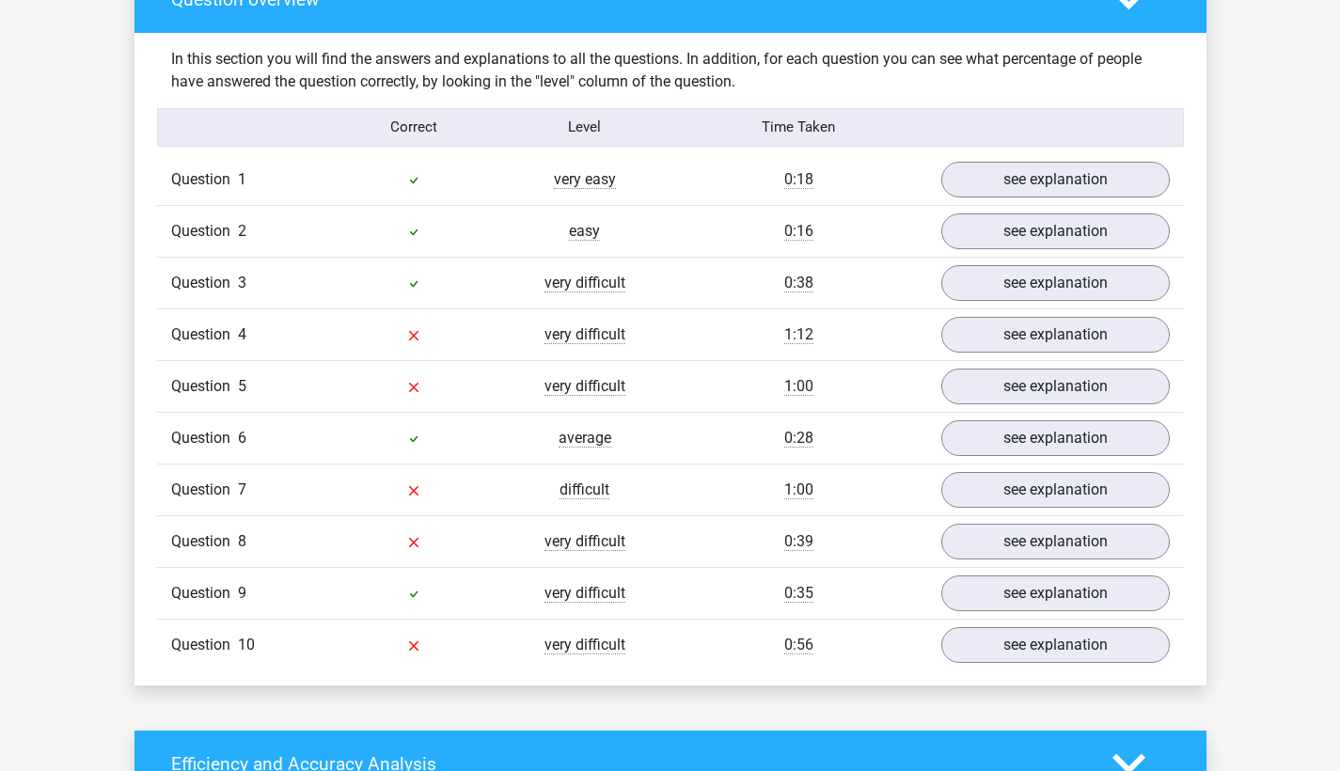
scroll to position [1446, 0]
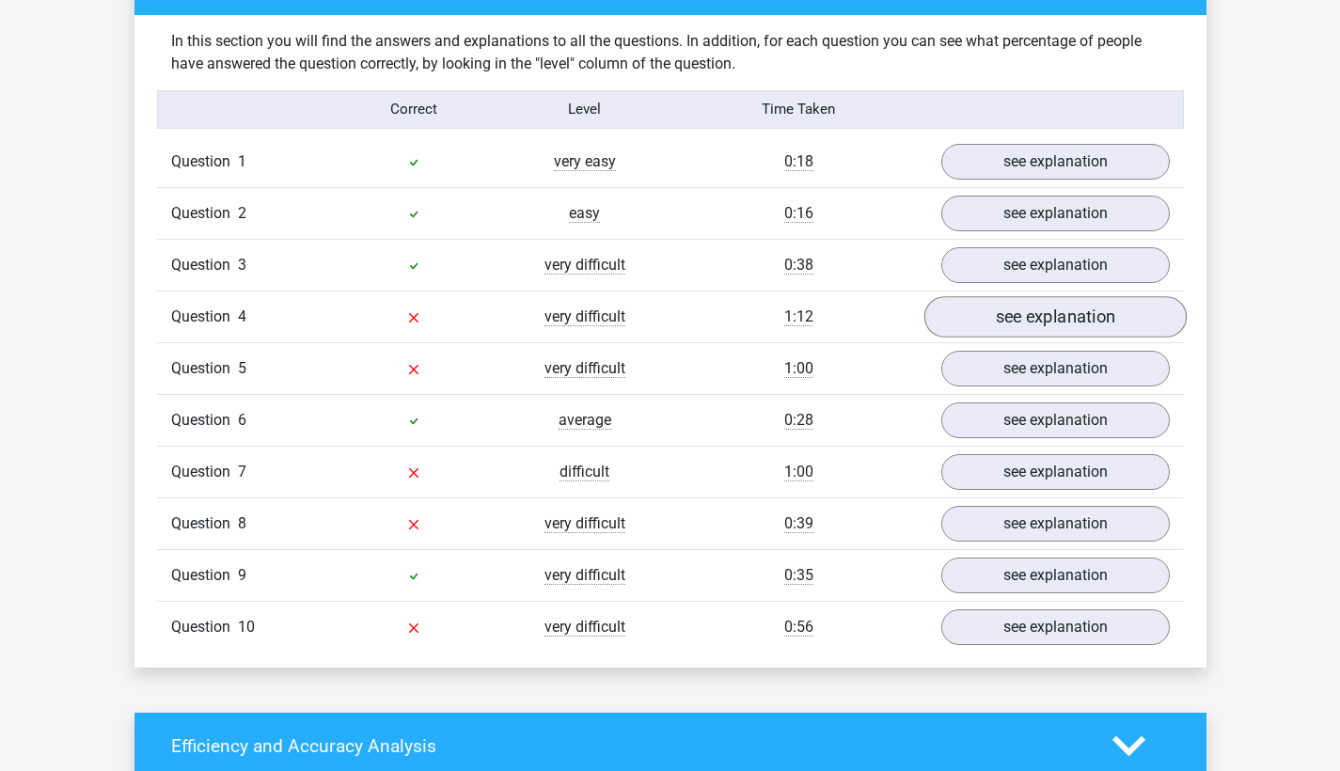
click at [1016, 314] on link "see explanation" at bounding box center [1054, 316] width 262 height 41
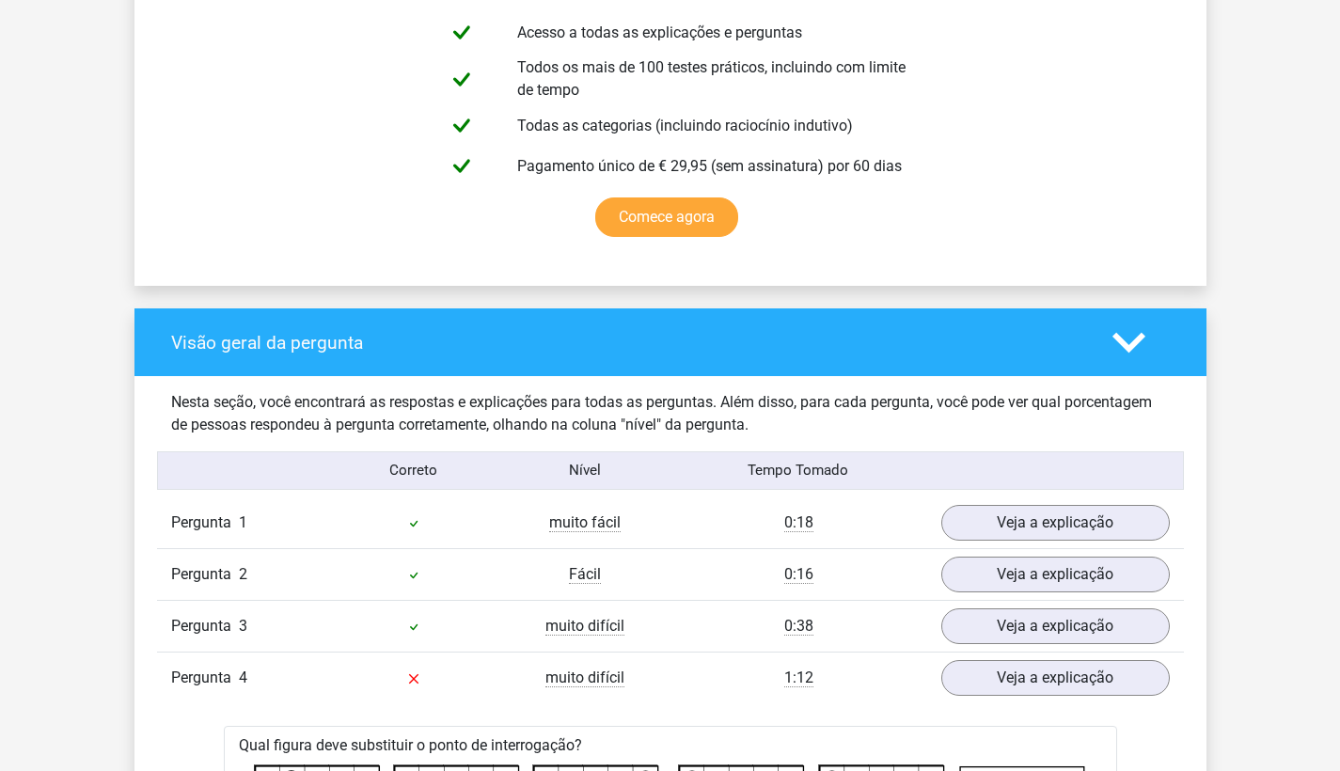
scroll to position [1097, 0]
click at [1134, 341] on polygon at bounding box center [1128, 342] width 33 height 21
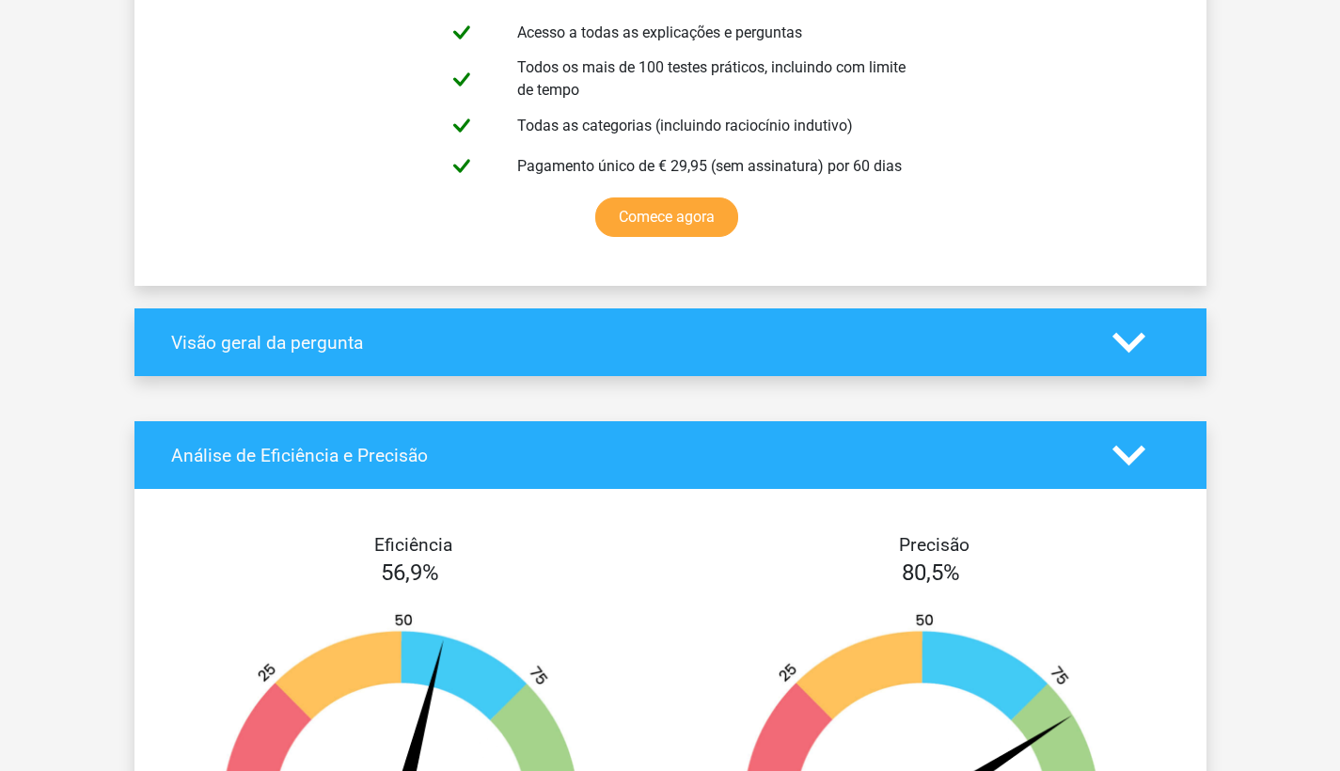
click at [1134, 341] on polygon at bounding box center [1128, 342] width 33 height 21
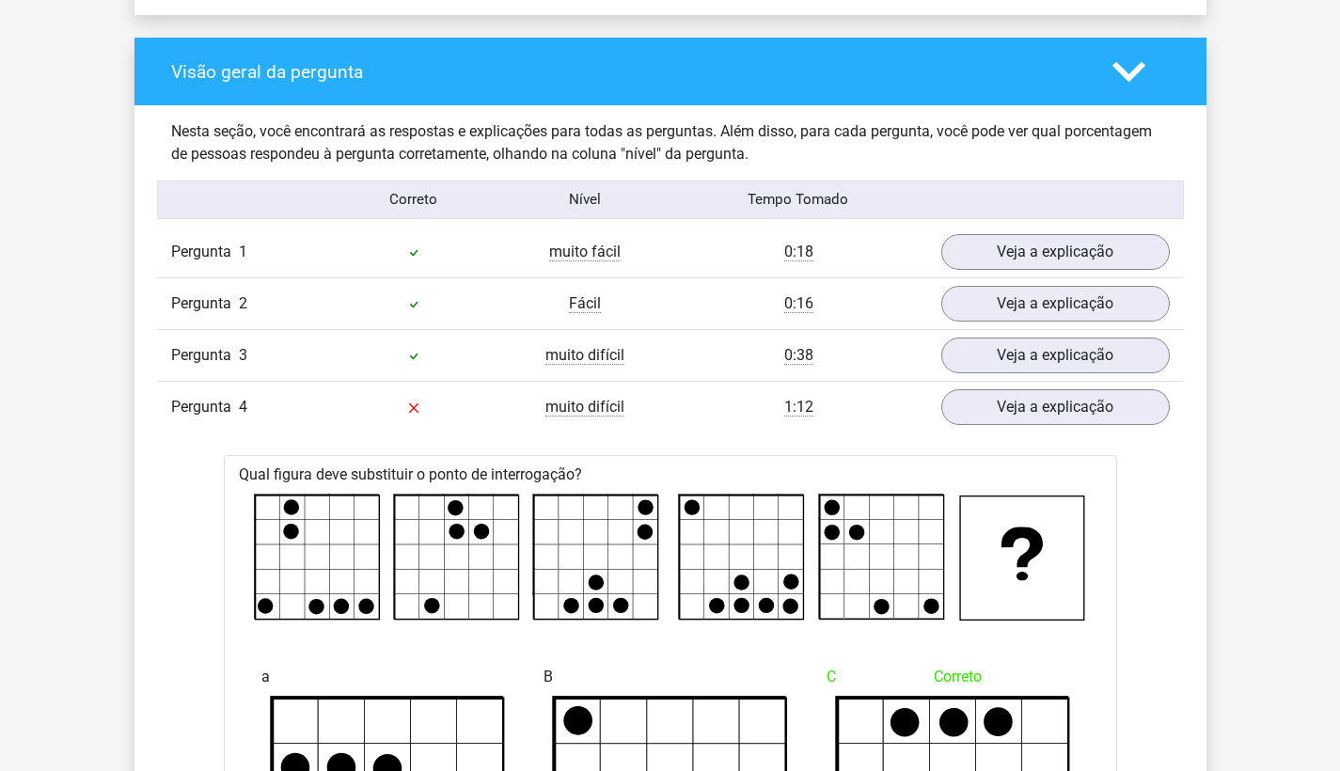
scroll to position [1370, 0]
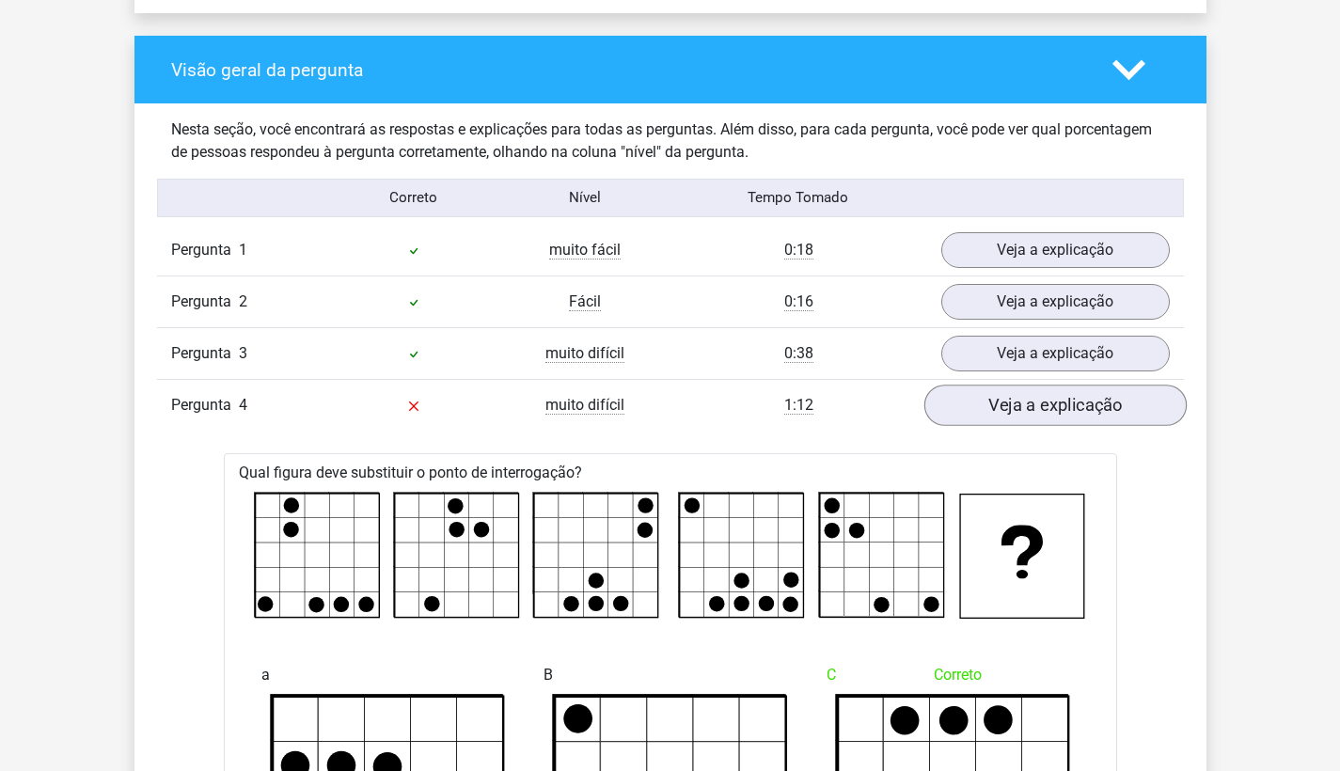
click at [1047, 399] on link "Veja a explicação" at bounding box center [1054, 405] width 262 height 41
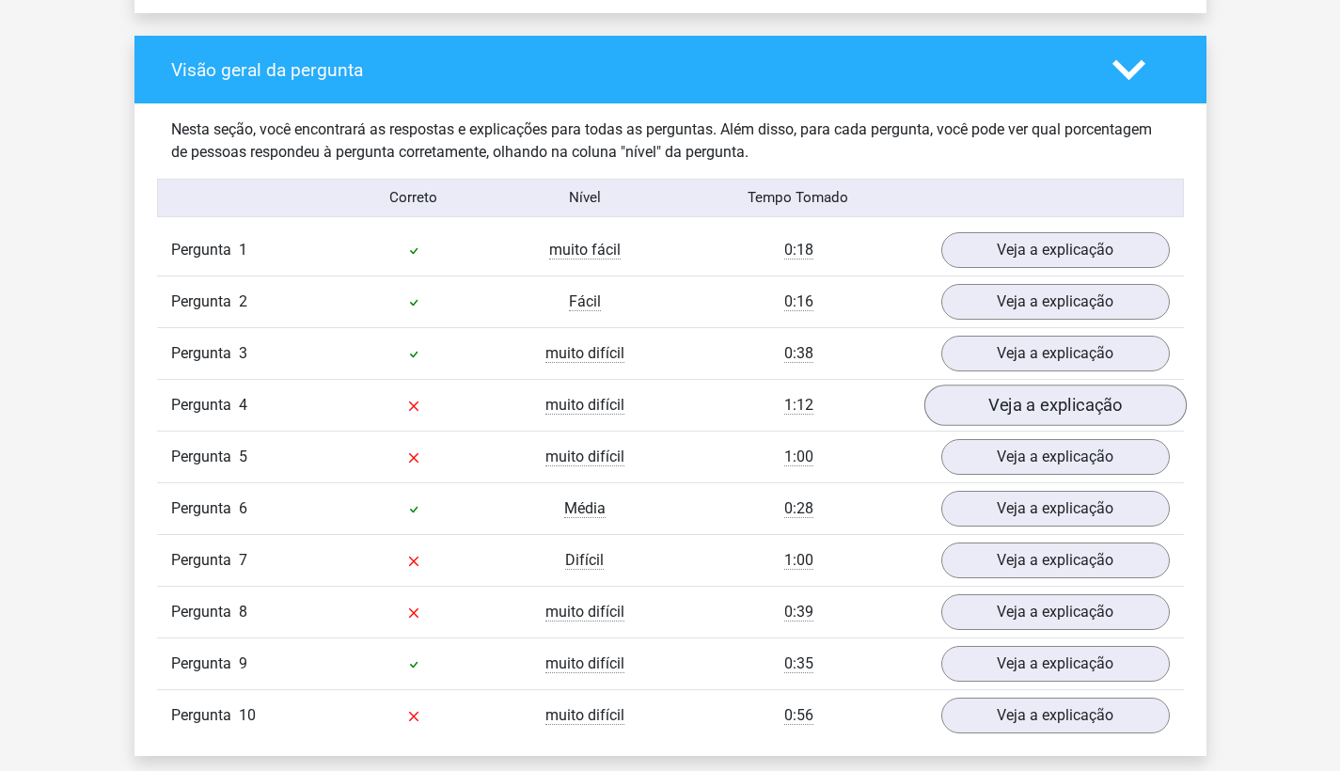
click at [1047, 399] on link "Veja a explicação" at bounding box center [1054, 405] width 262 height 41
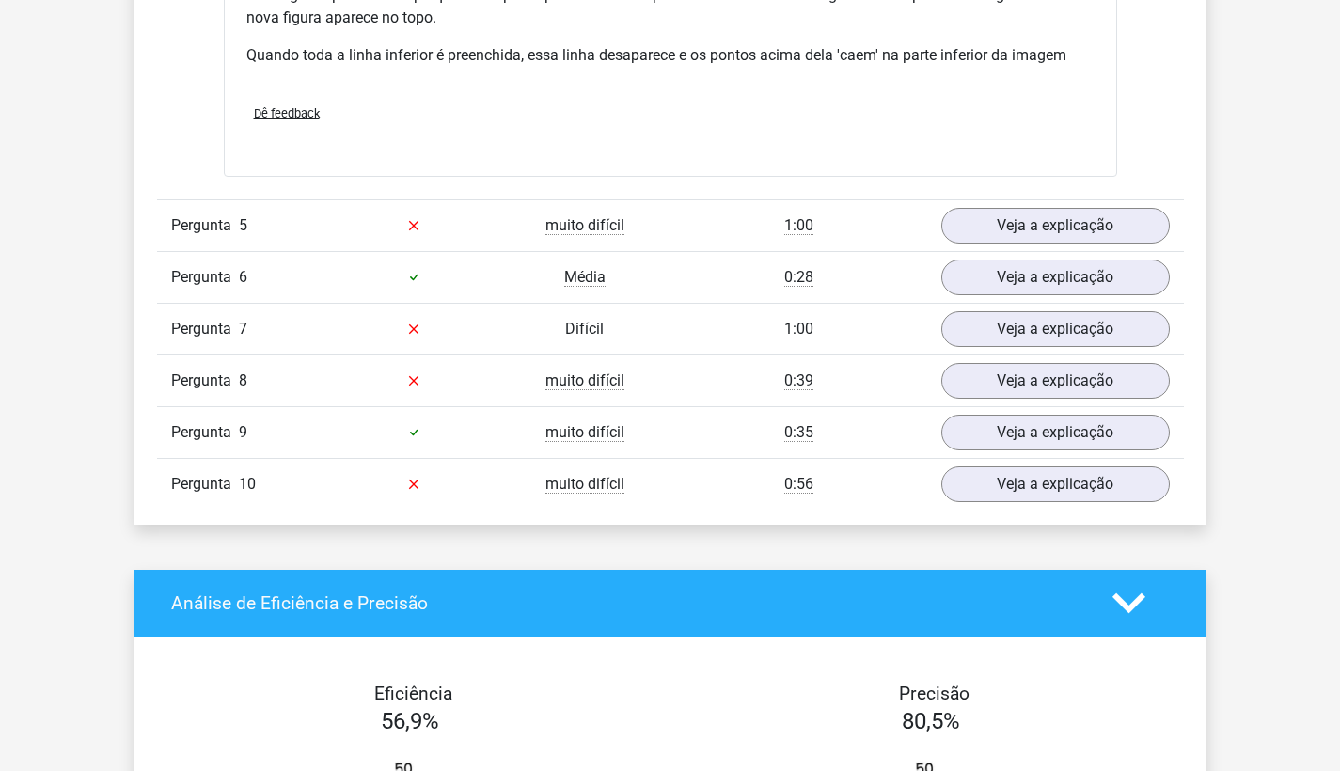
scroll to position [2666, 0]
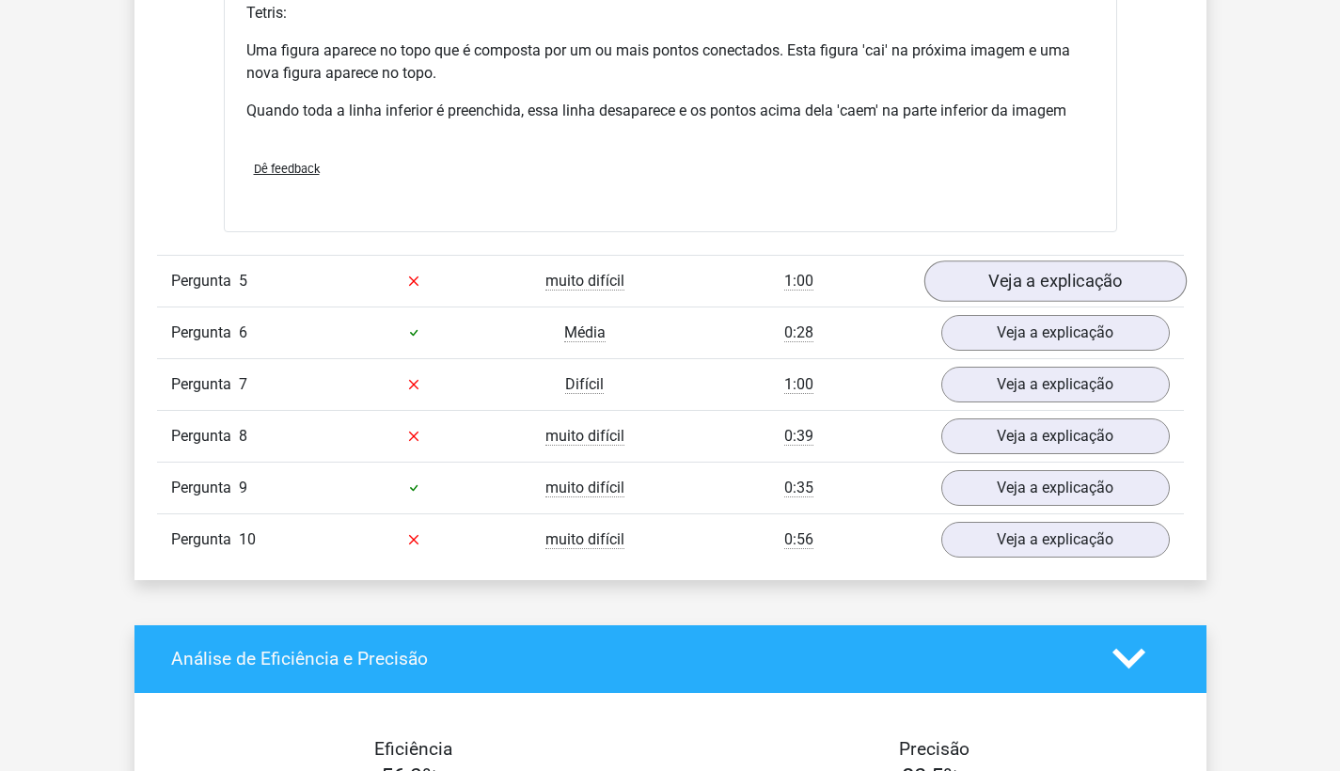
click at [1013, 280] on link "Veja a explicação" at bounding box center [1054, 280] width 262 height 41
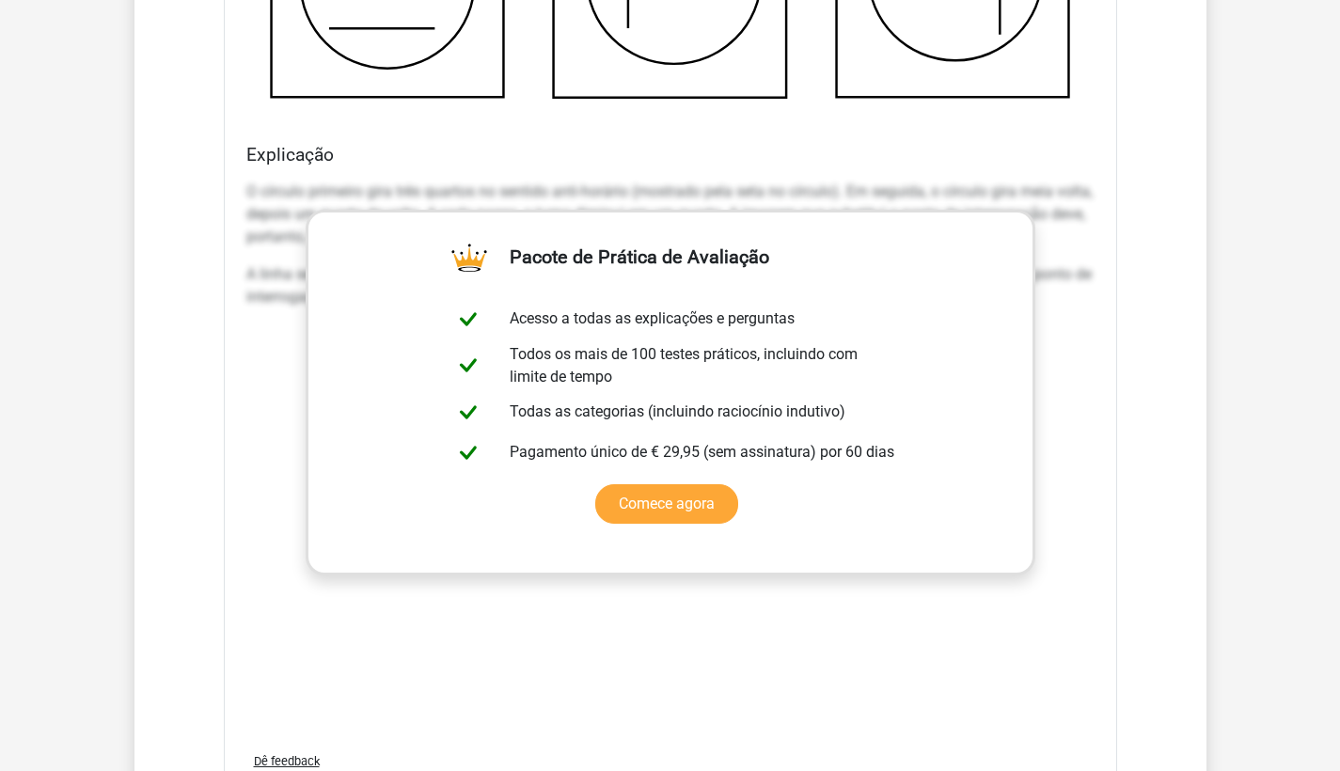
scroll to position [3703, 0]
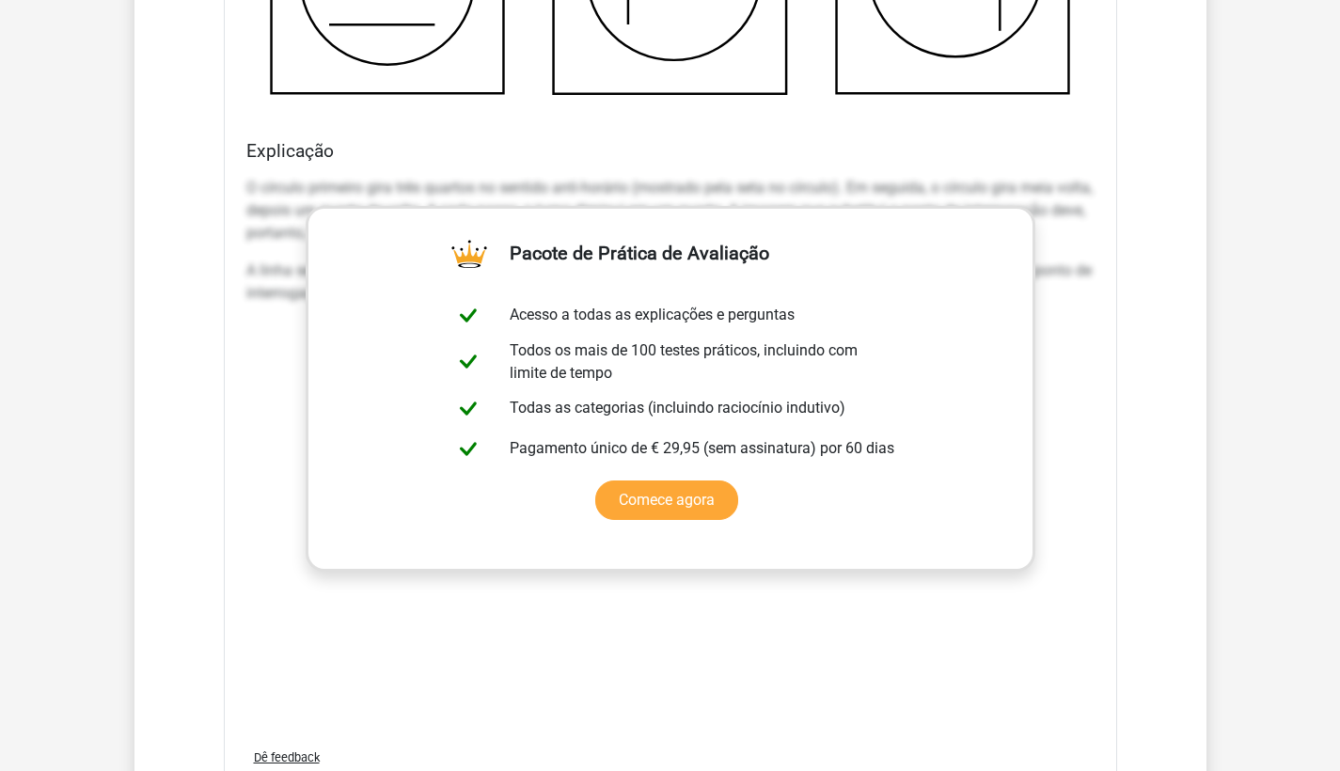
click at [1066, 210] on p "O círculo primeiro gira três quartos no sentido anti-horário (mostrado pela set…" at bounding box center [670, 211] width 848 height 68
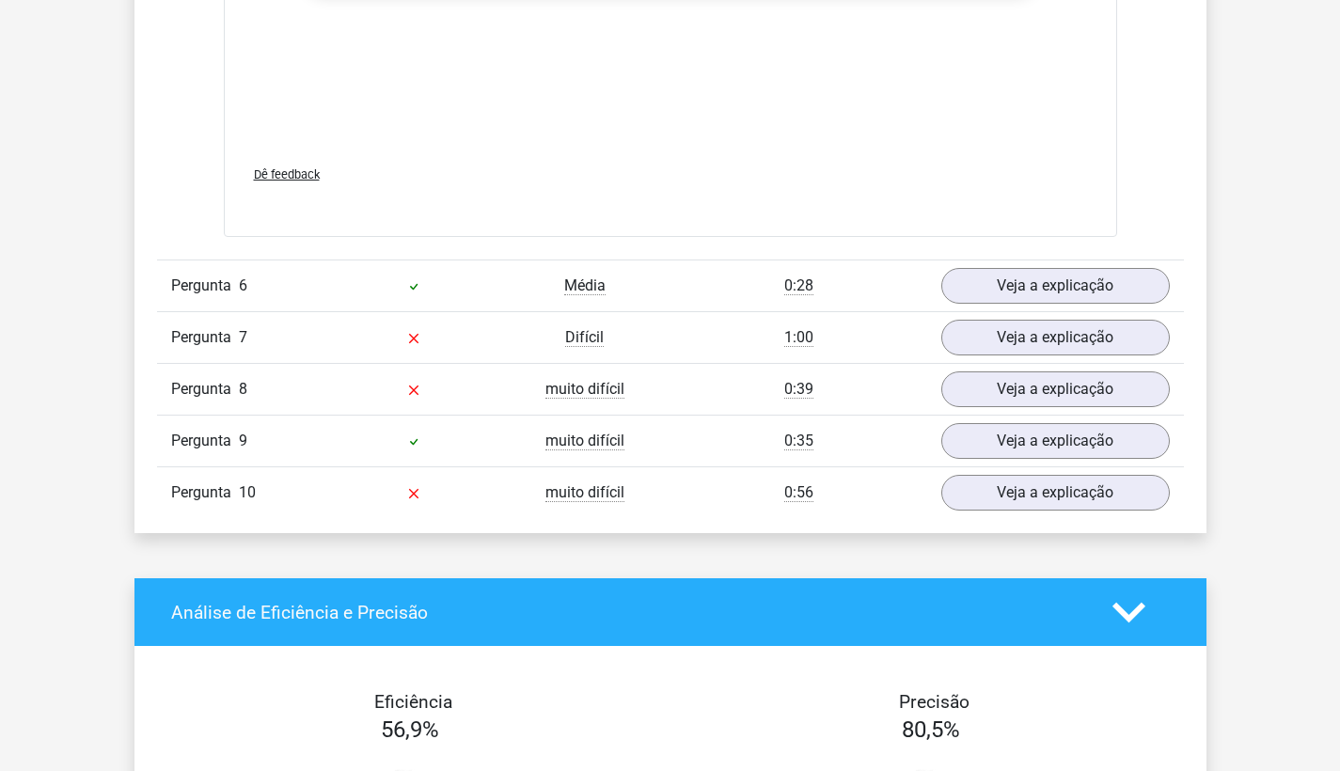
scroll to position [4298, 0]
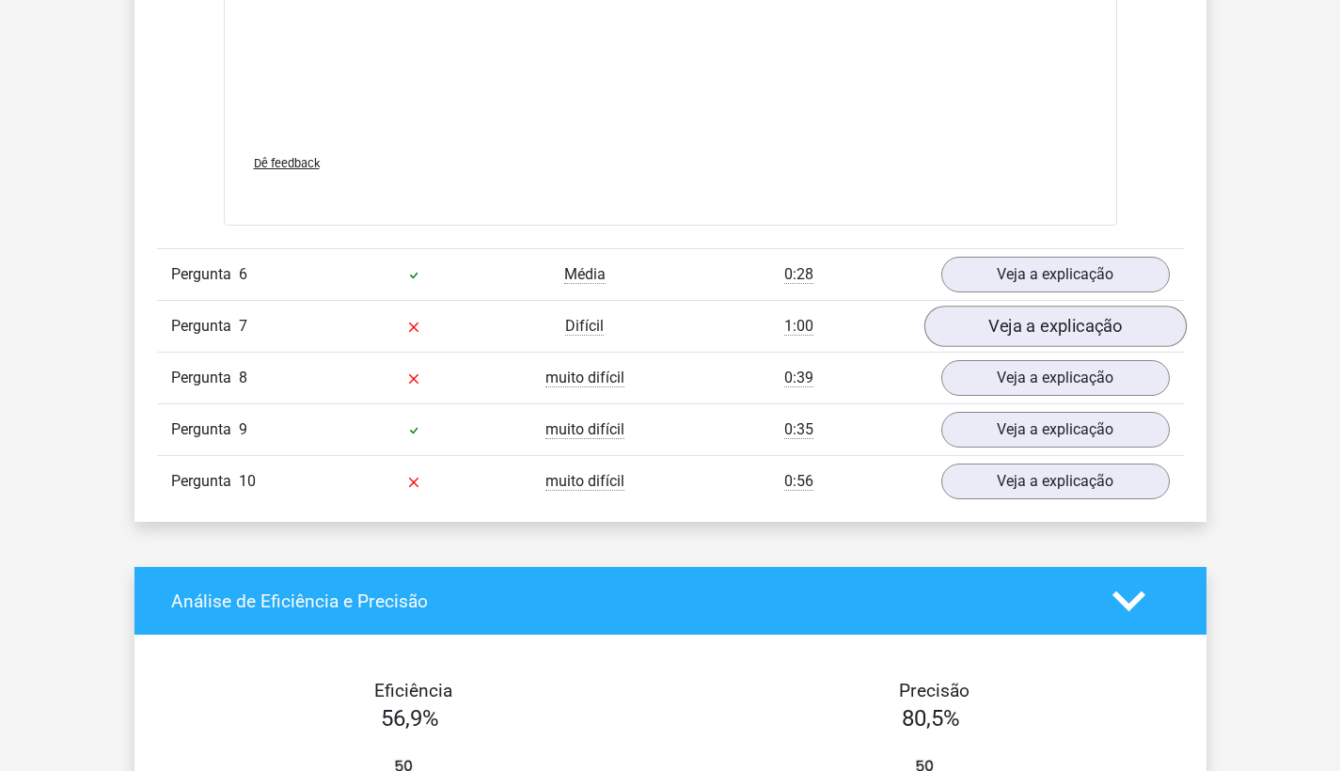
click at [1031, 331] on link "Veja a explicação" at bounding box center [1054, 327] width 262 height 41
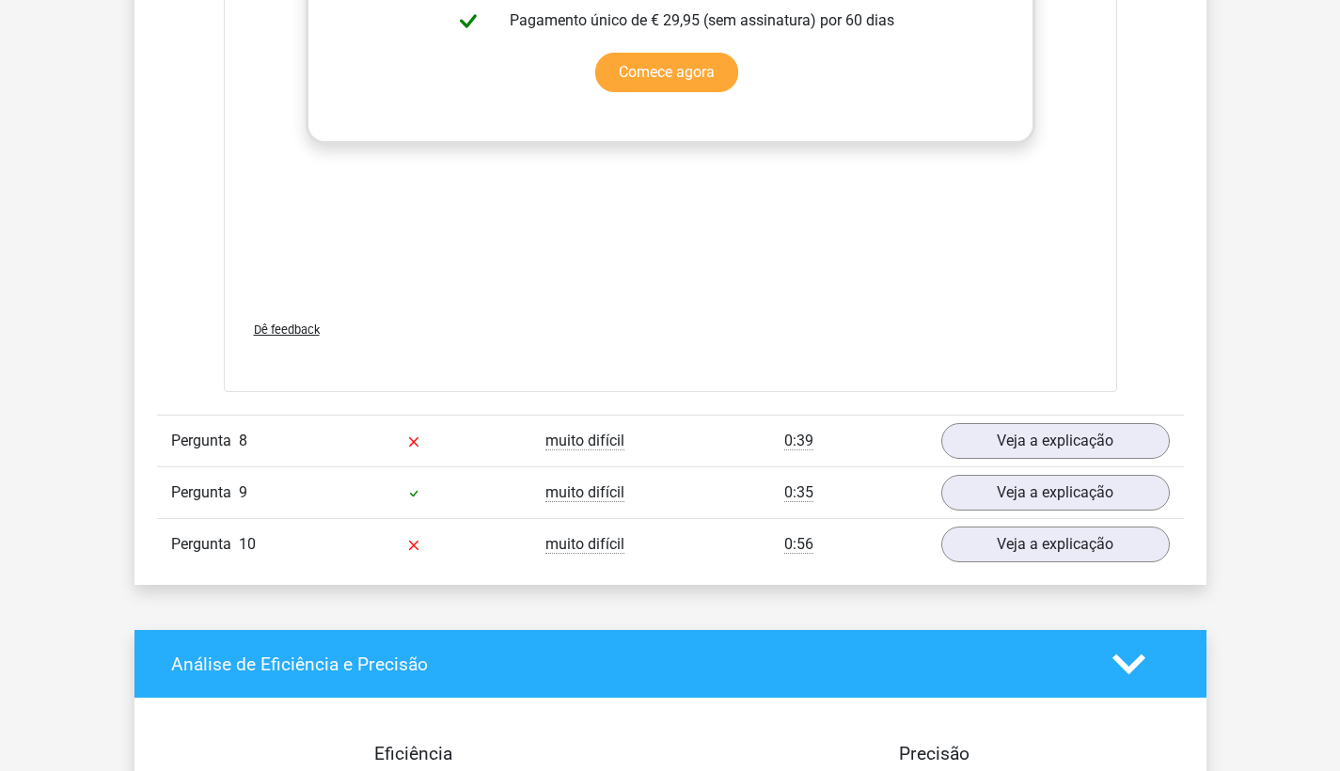
scroll to position [5812, 0]
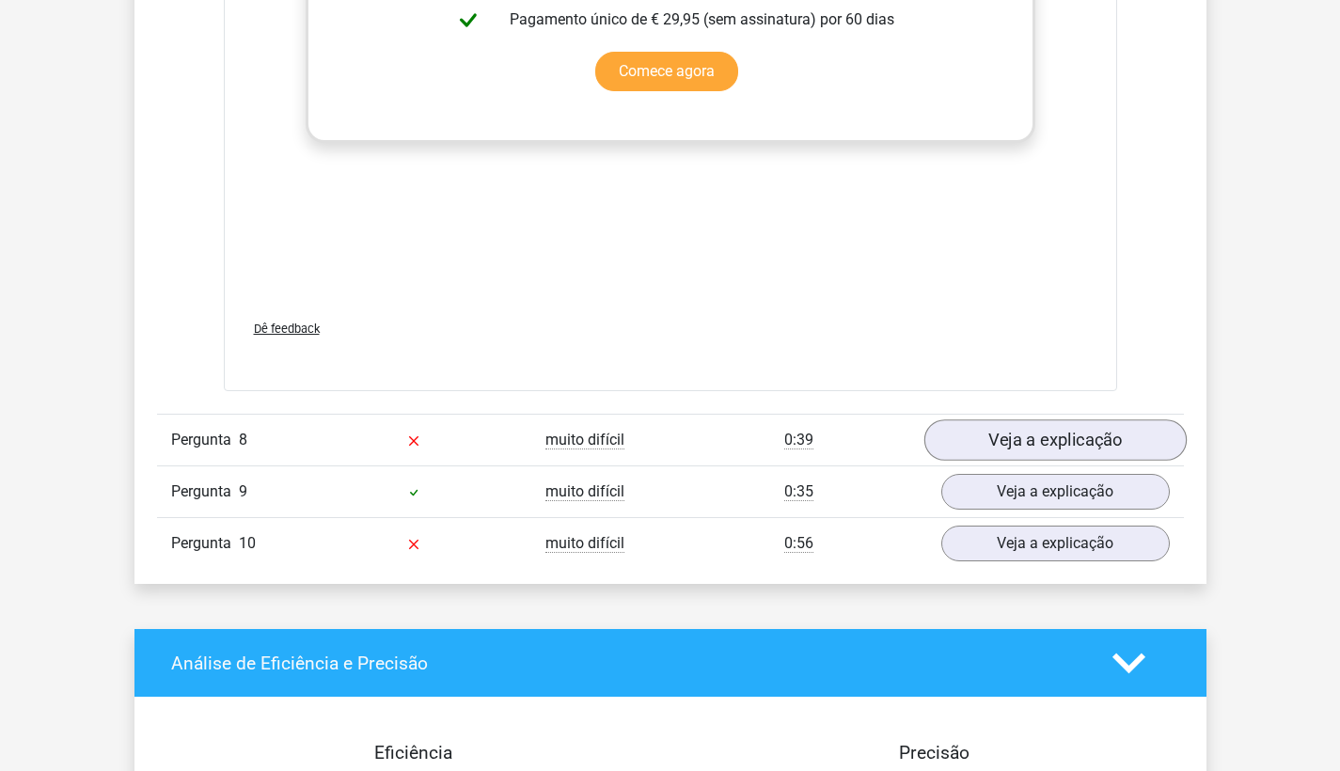
click at [1014, 439] on link "Veja a explicação" at bounding box center [1054, 439] width 262 height 41
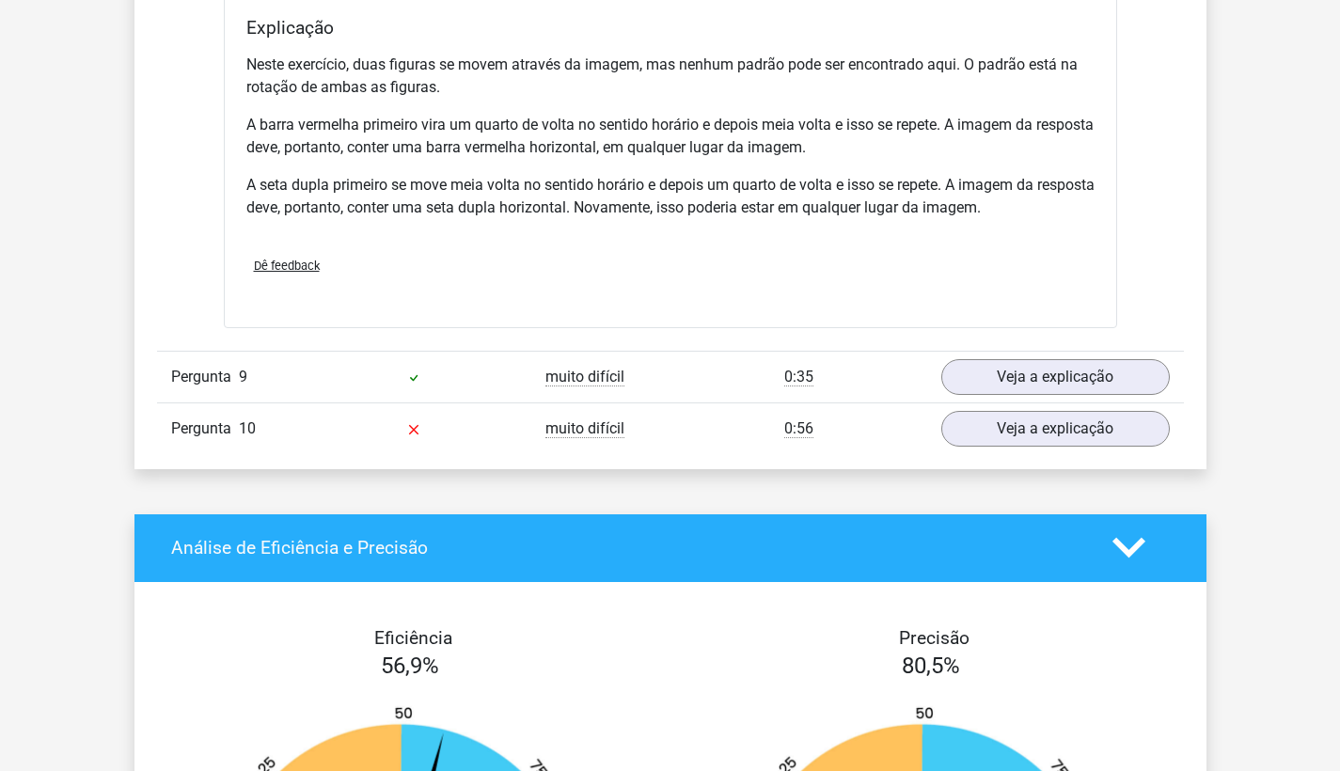
scroll to position [7130, 0]
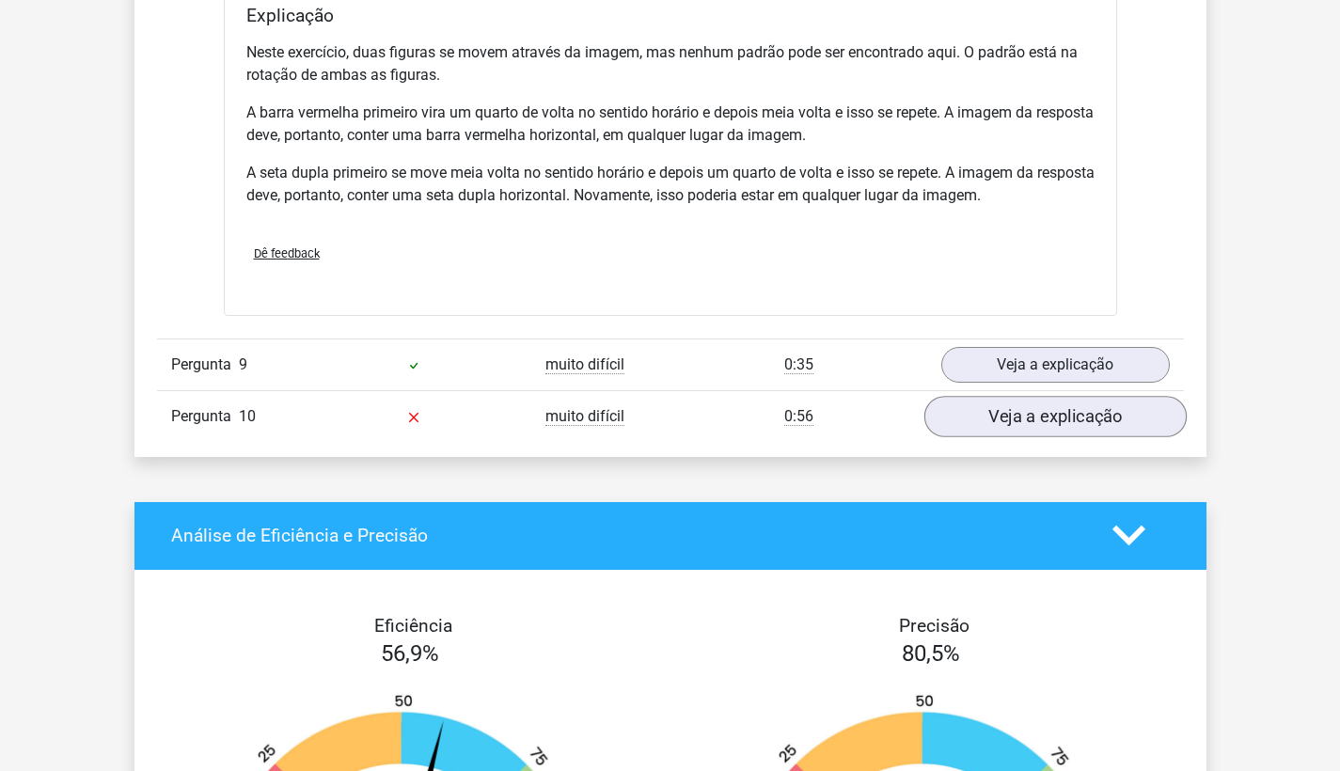
click at [1052, 411] on link "Veja a explicação" at bounding box center [1054, 416] width 262 height 41
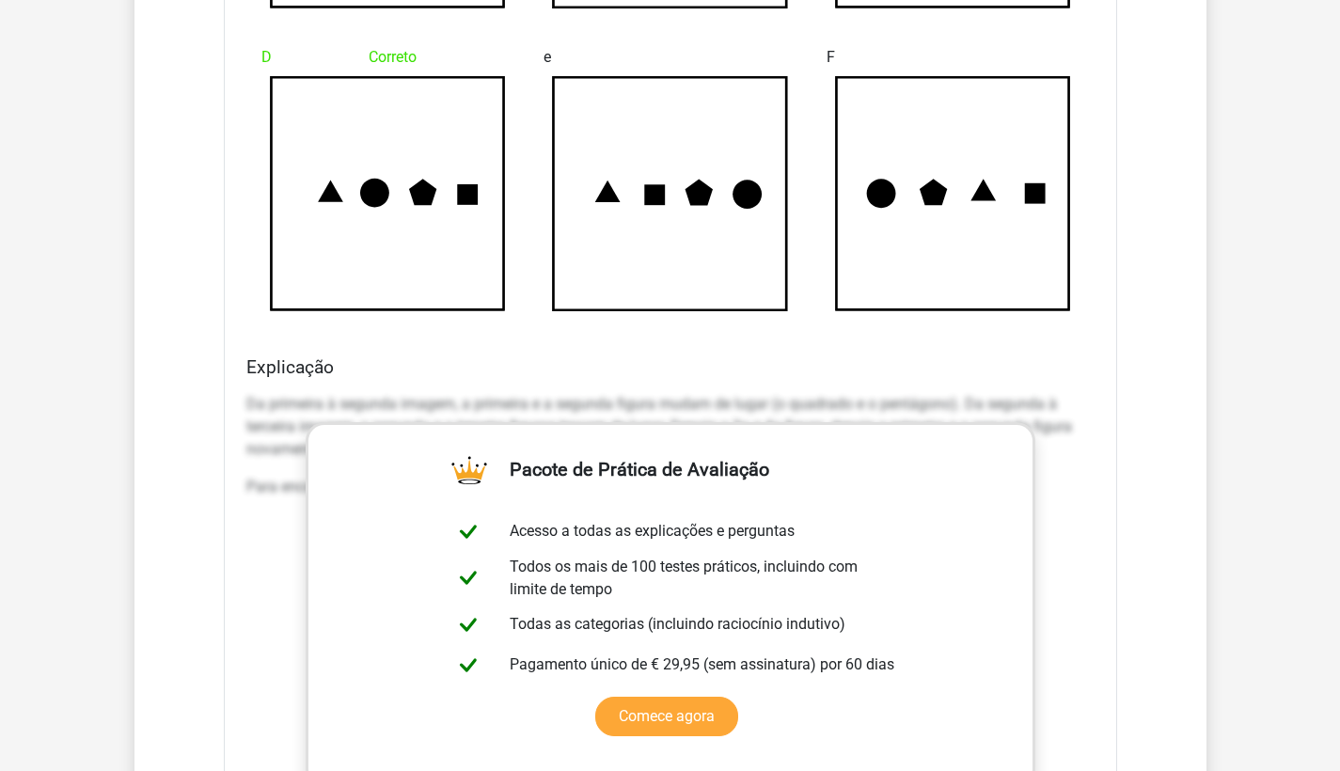
scroll to position [8227, 0]
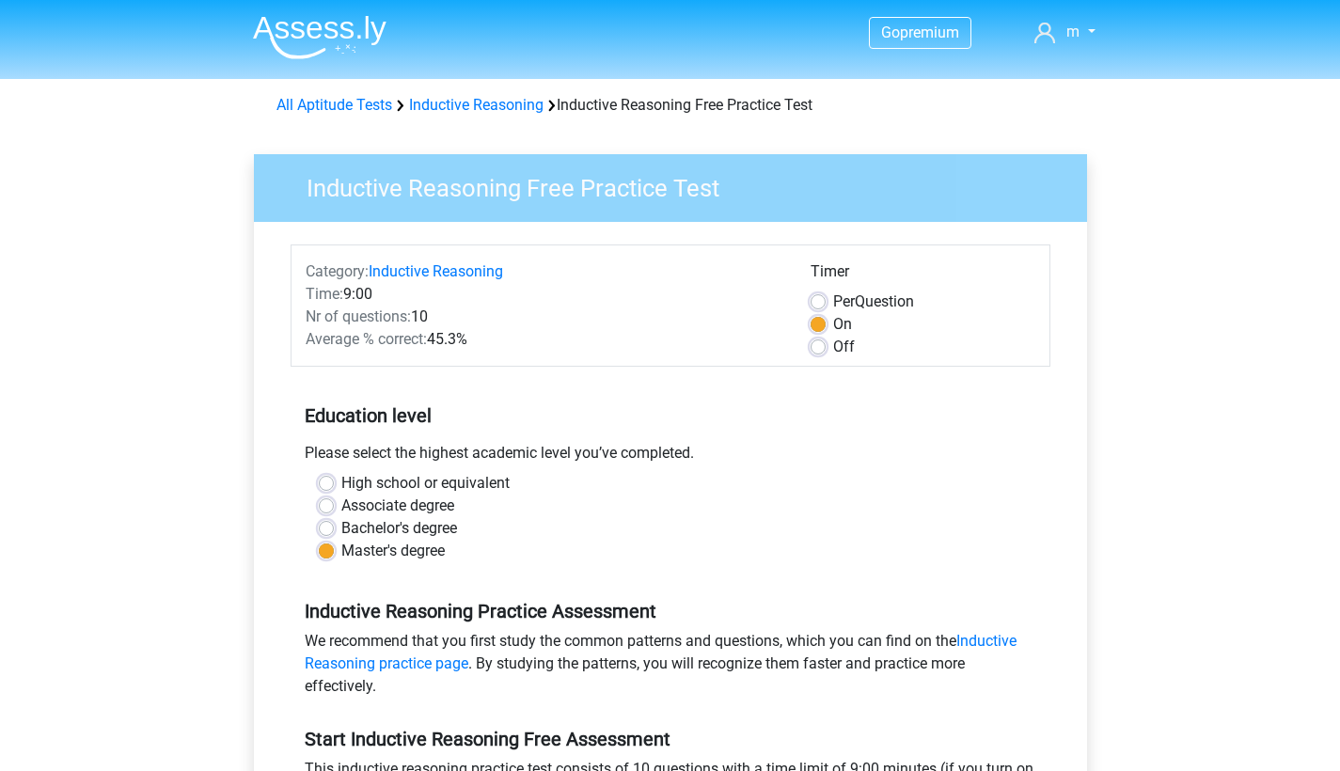
scroll to position [246, 0]
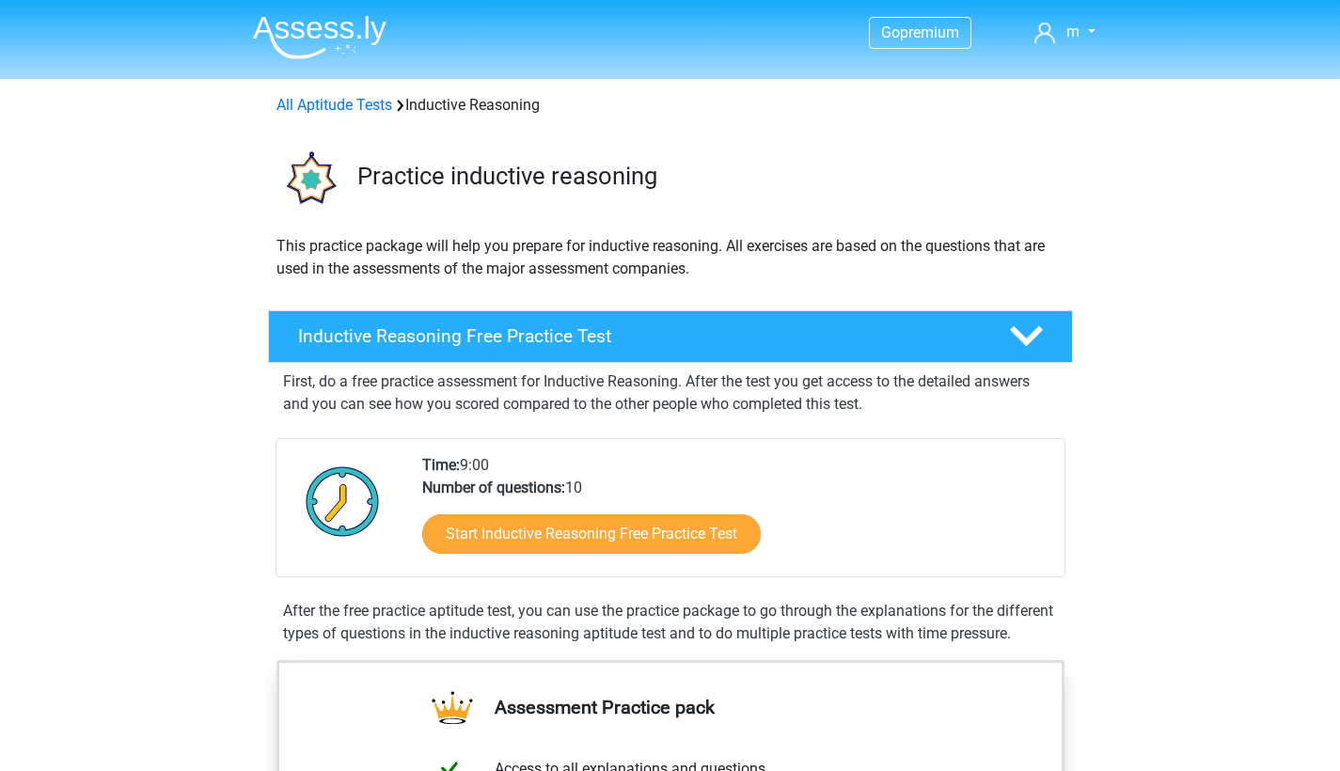
scroll to position [159, 0]
